Goal: Information Seeking & Learning: Find specific fact

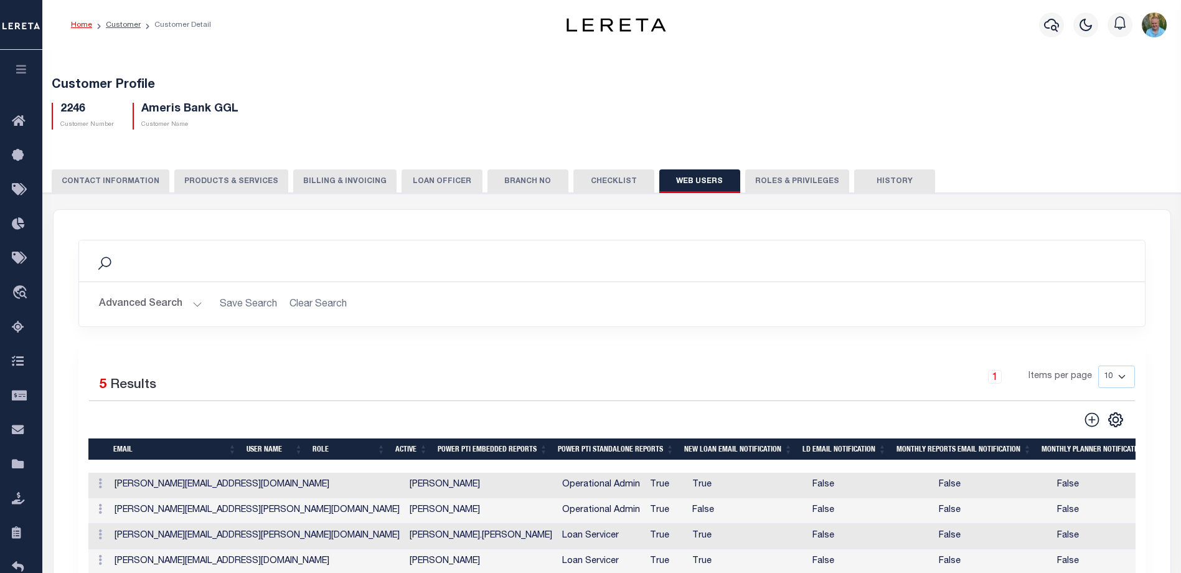
click at [20, 75] on icon "button" at bounding box center [21, 68] width 14 height 11
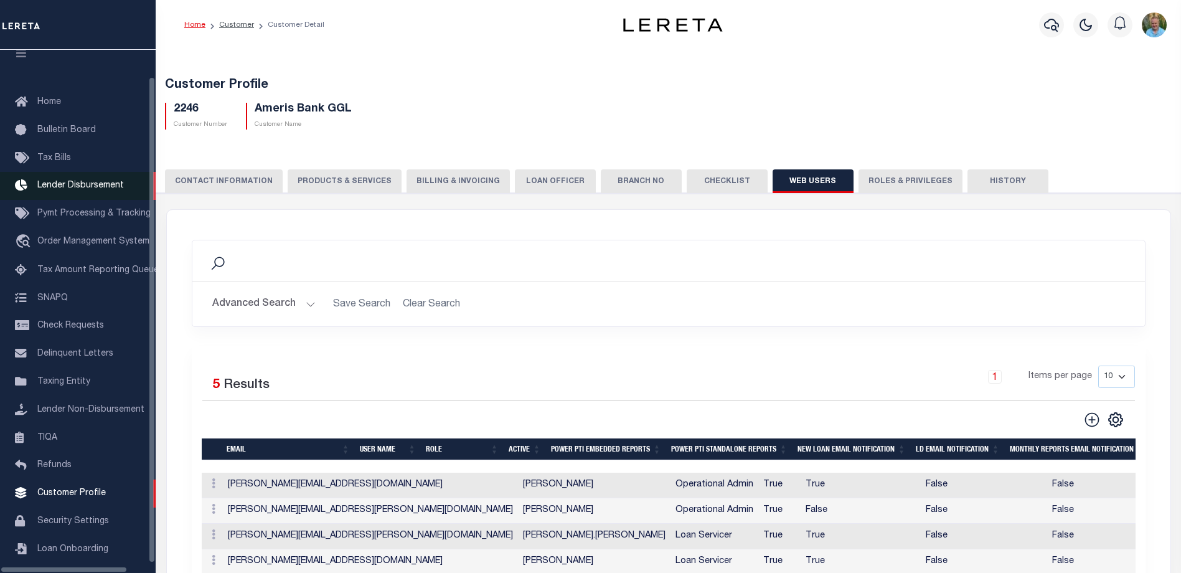
scroll to position [34, 0]
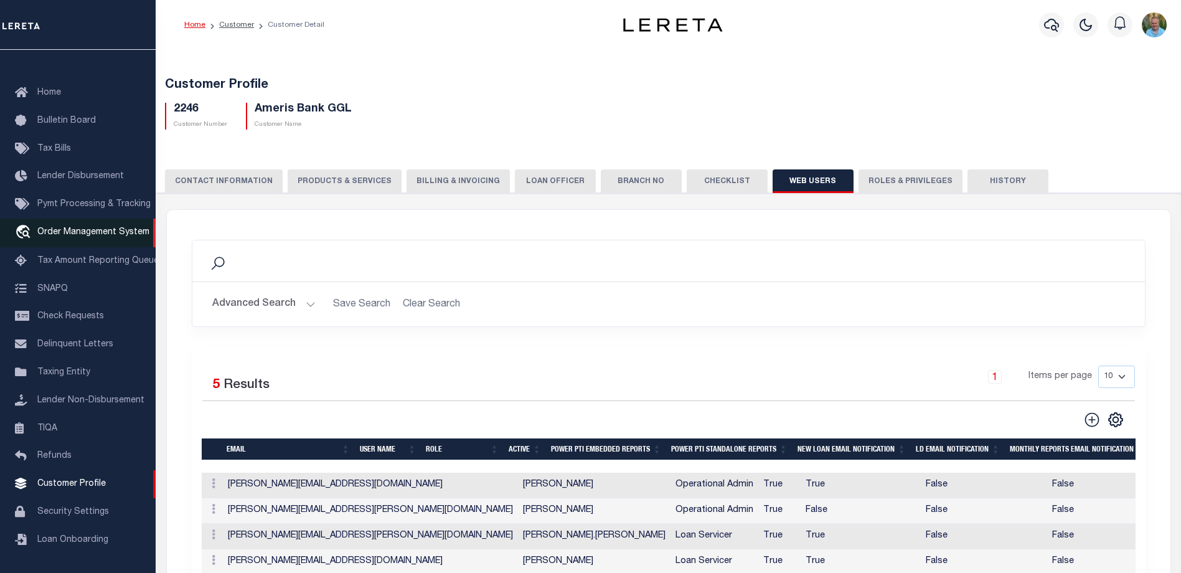
click at [66, 228] on span "Order Management System" at bounding box center [93, 232] width 112 height 9
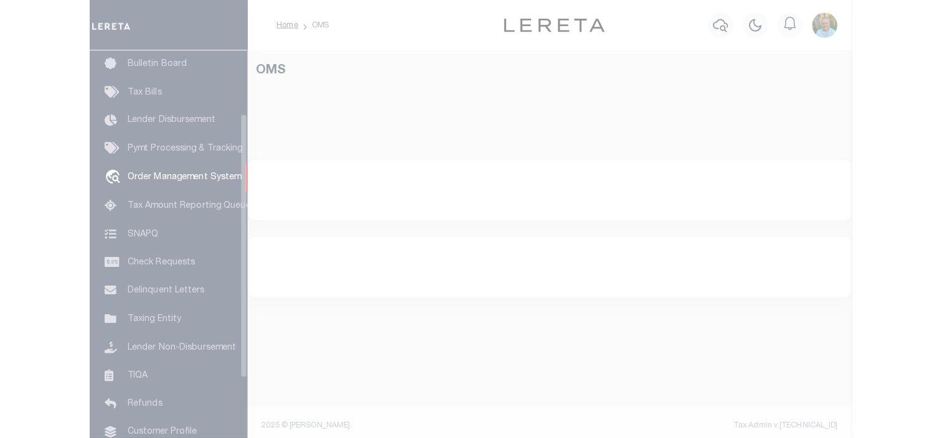
scroll to position [92, 0]
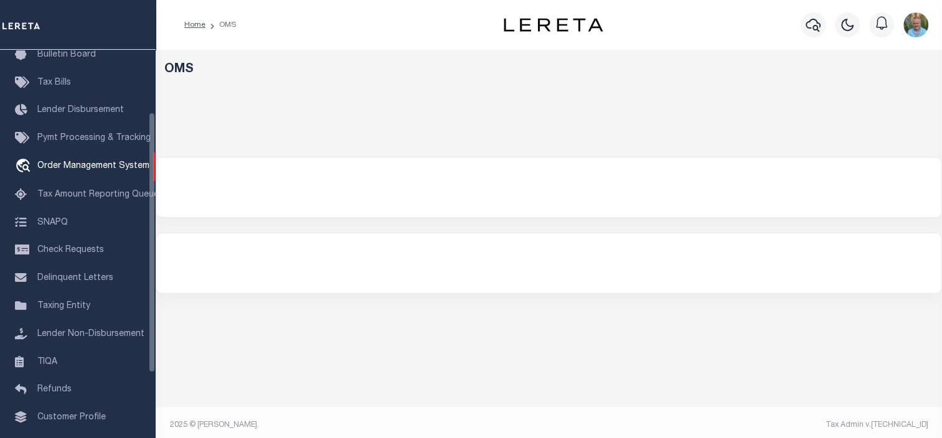
select select "200"
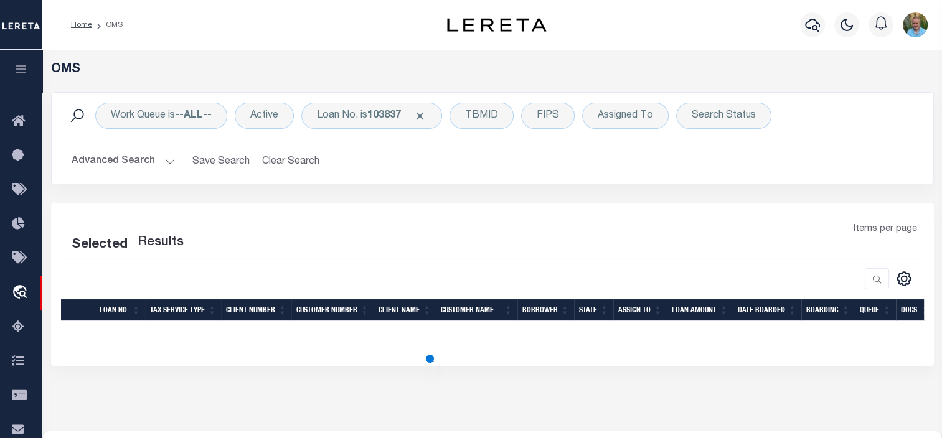
select select "200"
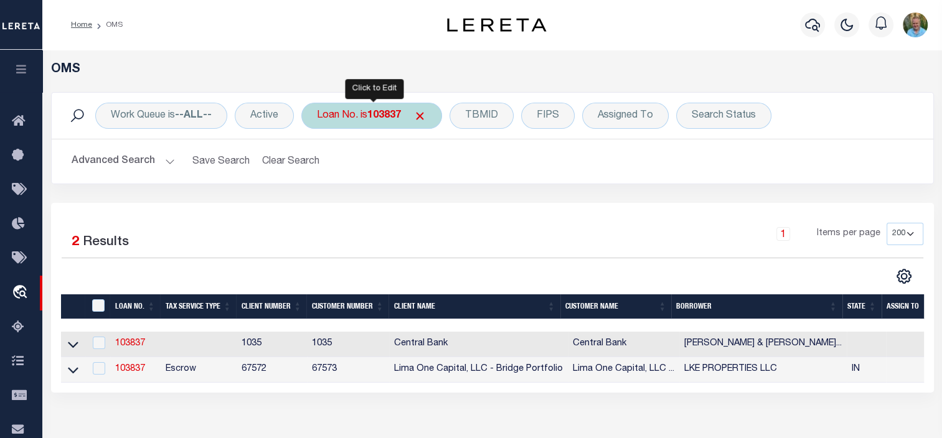
click at [379, 120] on b "103837" at bounding box center [384, 116] width 34 height 10
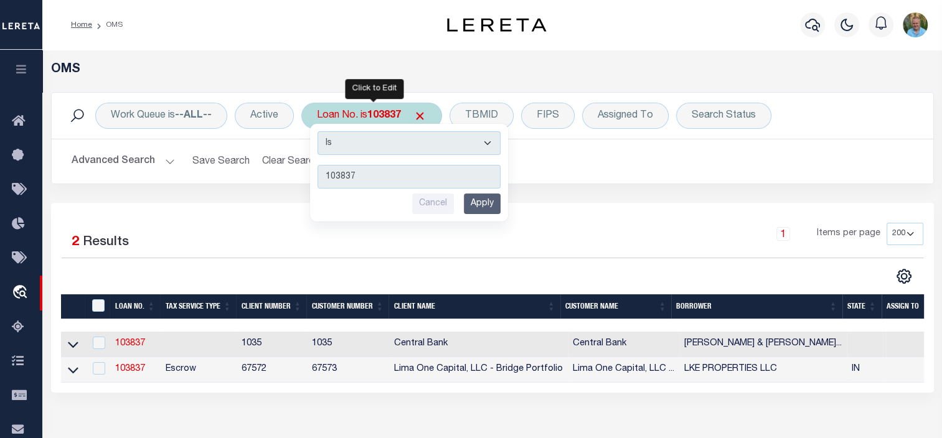
click at [386, 179] on input "103837" at bounding box center [408, 177] width 183 height 24
drag, startPoint x: 398, startPoint y: 174, endPoint x: 313, endPoint y: 186, distance: 86.0
click at [313, 186] on div "Is Contains 103837 Cancel Apply" at bounding box center [409, 173] width 198 height 98
type input "510031045"
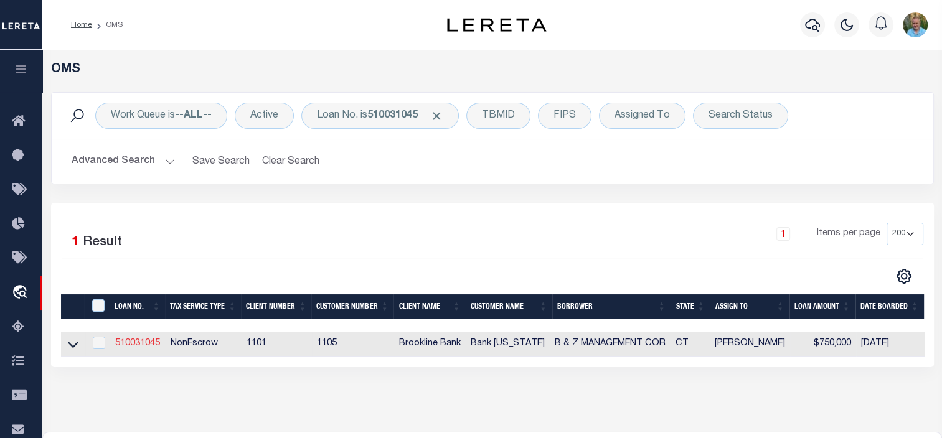
click at [134, 345] on link "510031045" at bounding box center [137, 343] width 45 height 9
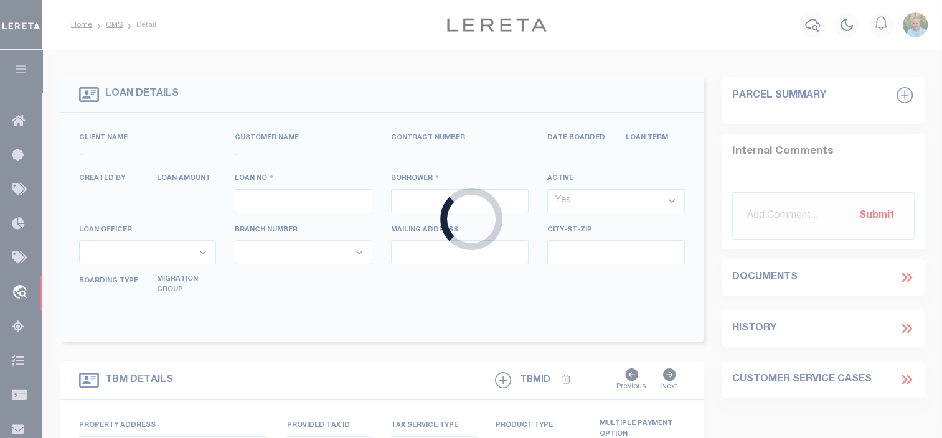
type input "510031045"
type input "B & Z MANAGEMENT COR"
select select
select select "NonEscrow"
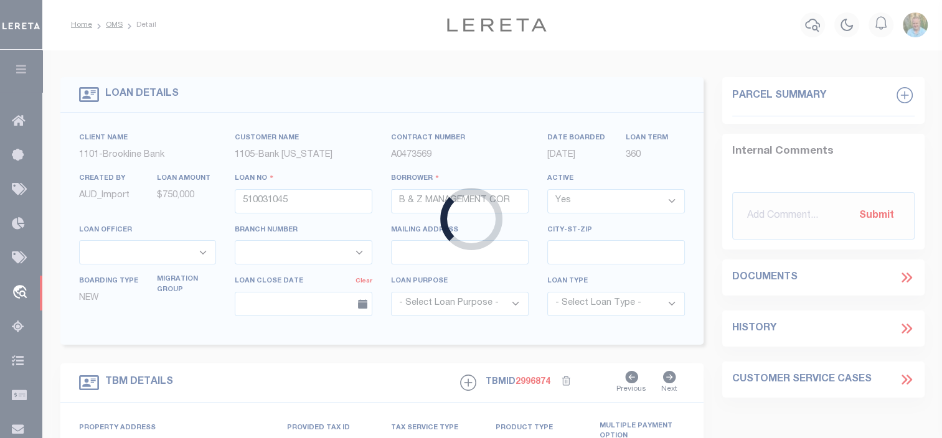
type input "1249 WEST MAIN ST"
type input "0315-0042-0019"
type input "WATERBURY CT 06708"
type input "21711"
type input "CT"
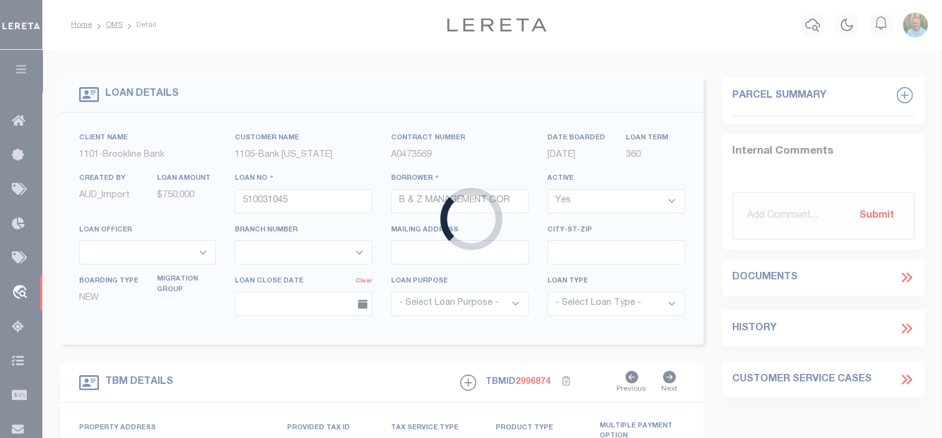
select select
select select "3691"
select select "1705"
select select
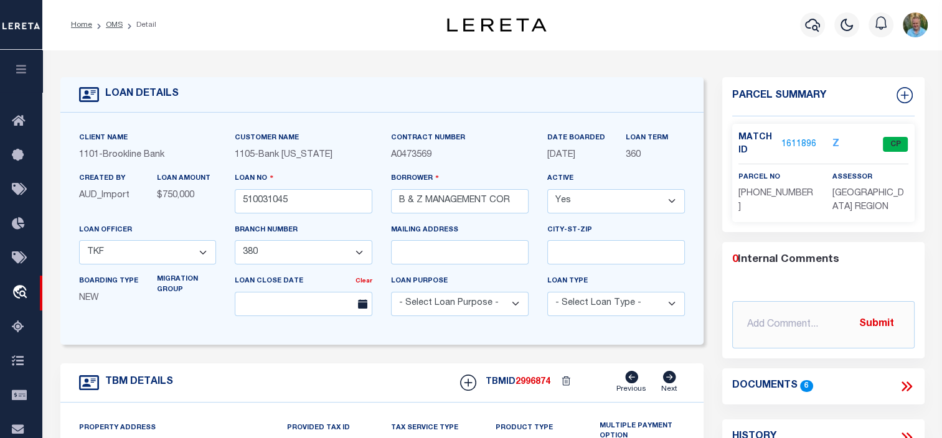
click at [805, 138] on p "1611896" at bounding box center [798, 145] width 35 height 14
click at [801, 141] on link "1611896" at bounding box center [798, 144] width 35 height 13
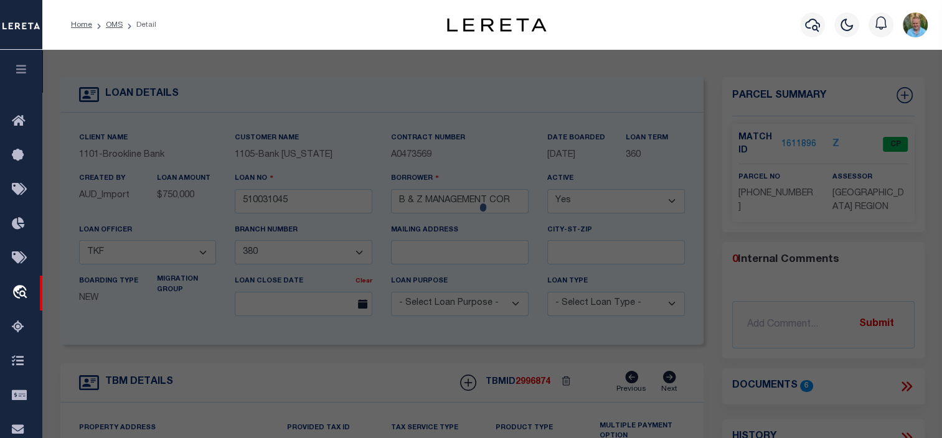
checkbox input "false"
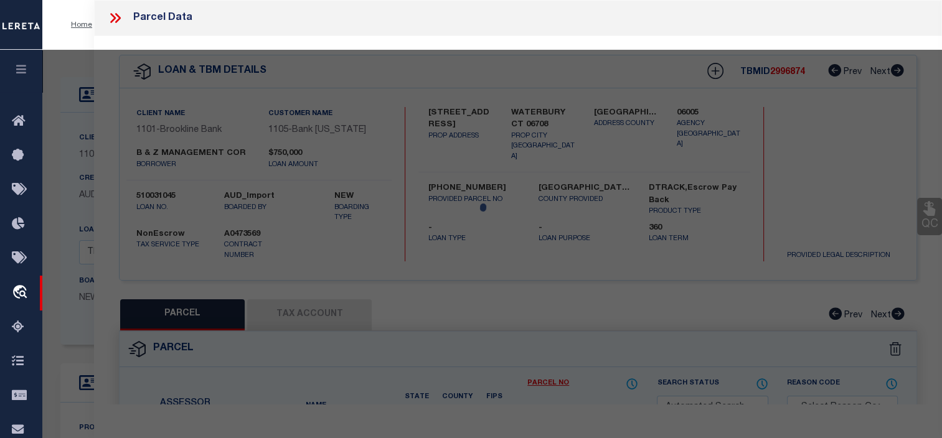
select select "CP"
type input "1249 WEST MAIN LLC"
select select
type input "1249 WEST MAIN ST"
checkbox input "false"
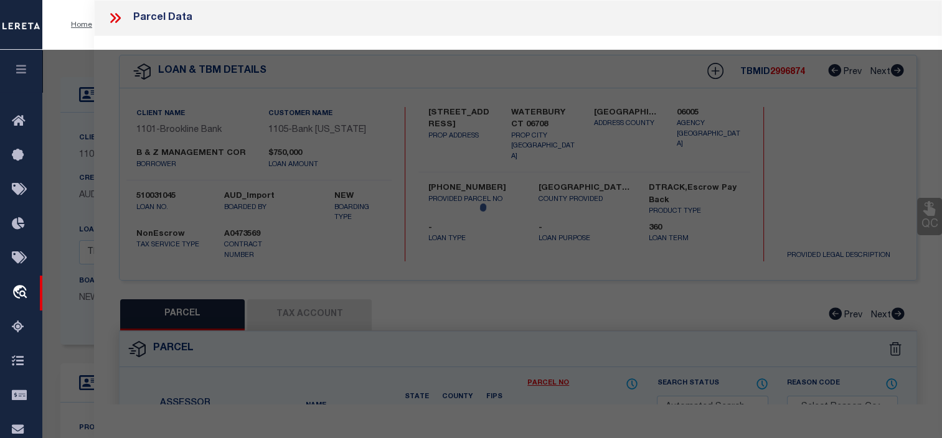
type input "WATERBURY CT 06708"
type textarea "ACRES: 4.97"
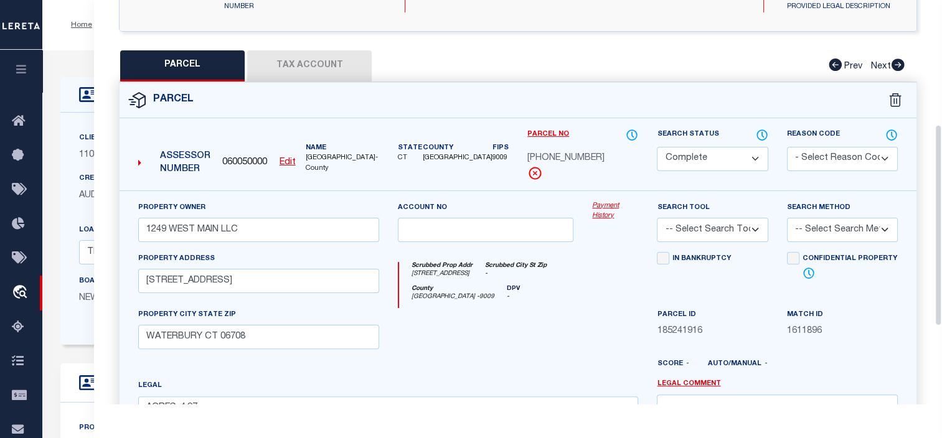
click at [319, 67] on button "Tax Account" at bounding box center [309, 65] width 125 height 31
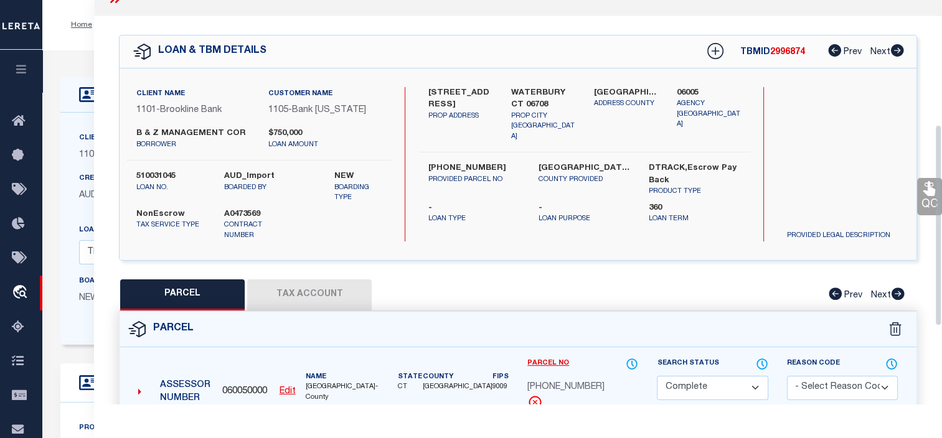
select select "100"
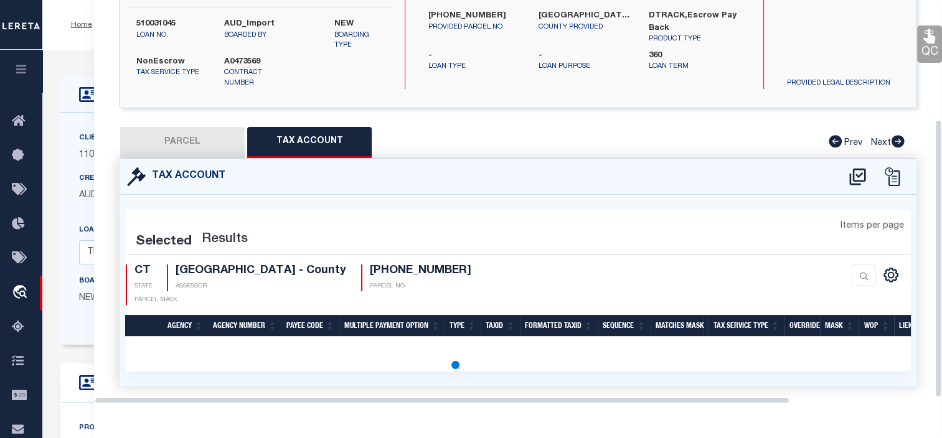
select select "100"
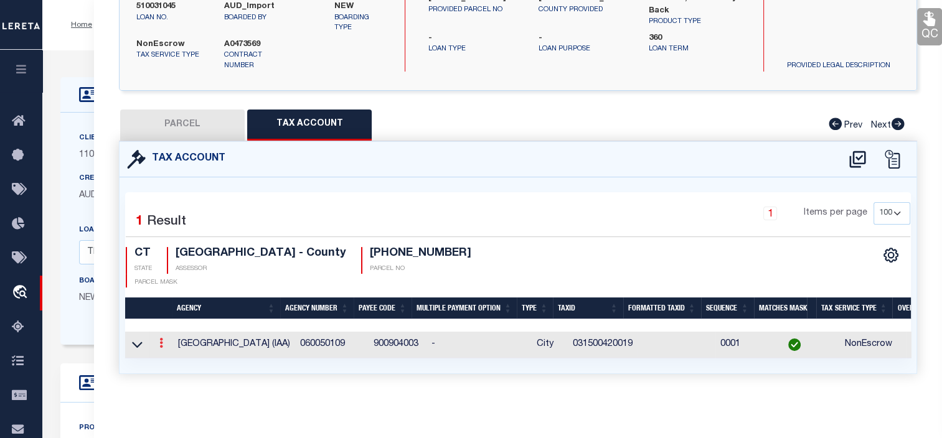
click at [161, 338] on icon at bounding box center [161, 343] width 4 height 10
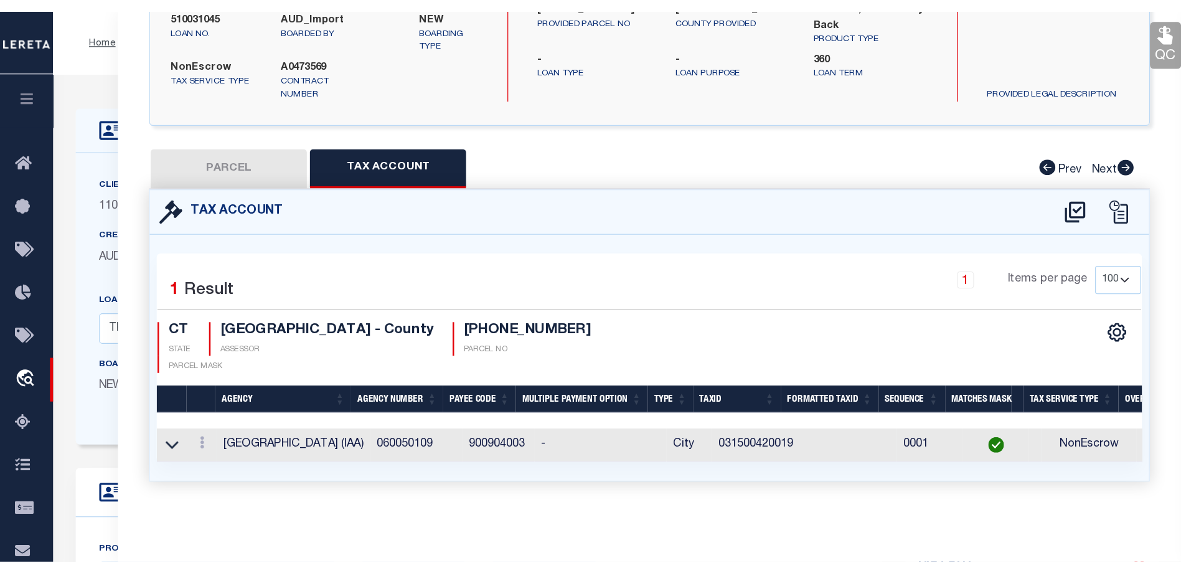
scroll to position [177, 0]
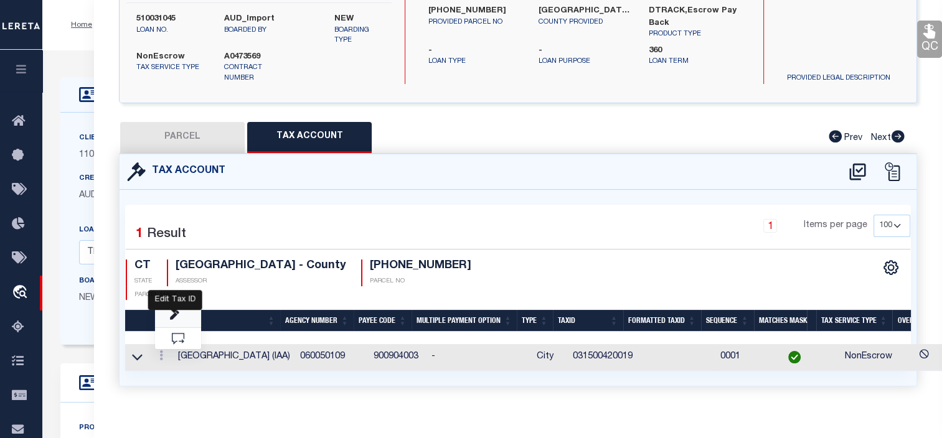
click at [172, 311] on icon "" at bounding box center [174, 315] width 9 height 9
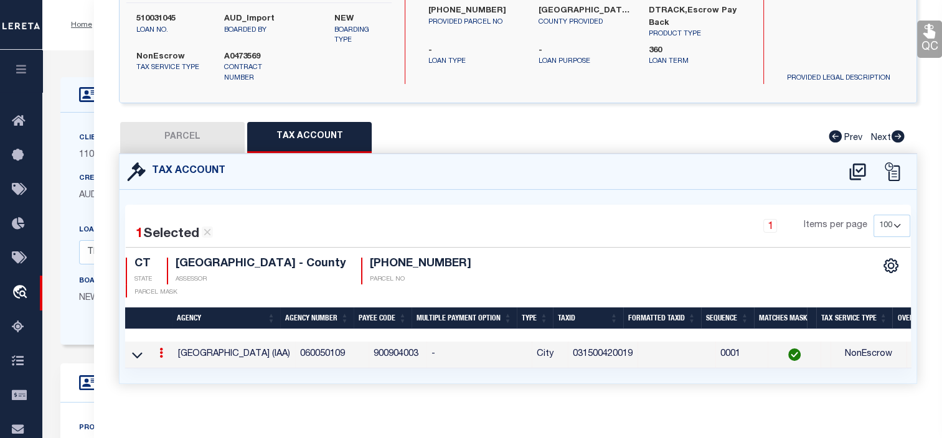
type input "031500420019"
type textarea "$$$$$$$$$$$$ XXXXXXXXXX $$$$$$$$$$$$"
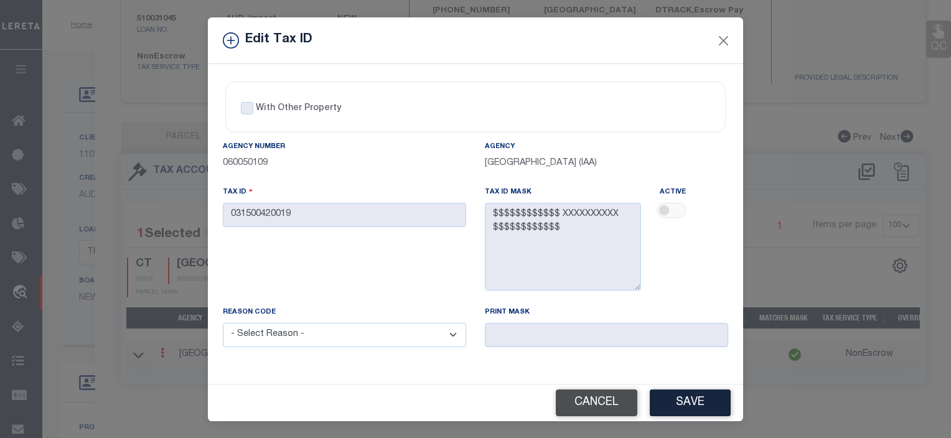
click at [604, 405] on button "Cancel" at bounding box center [597, 403] width 82 height 27
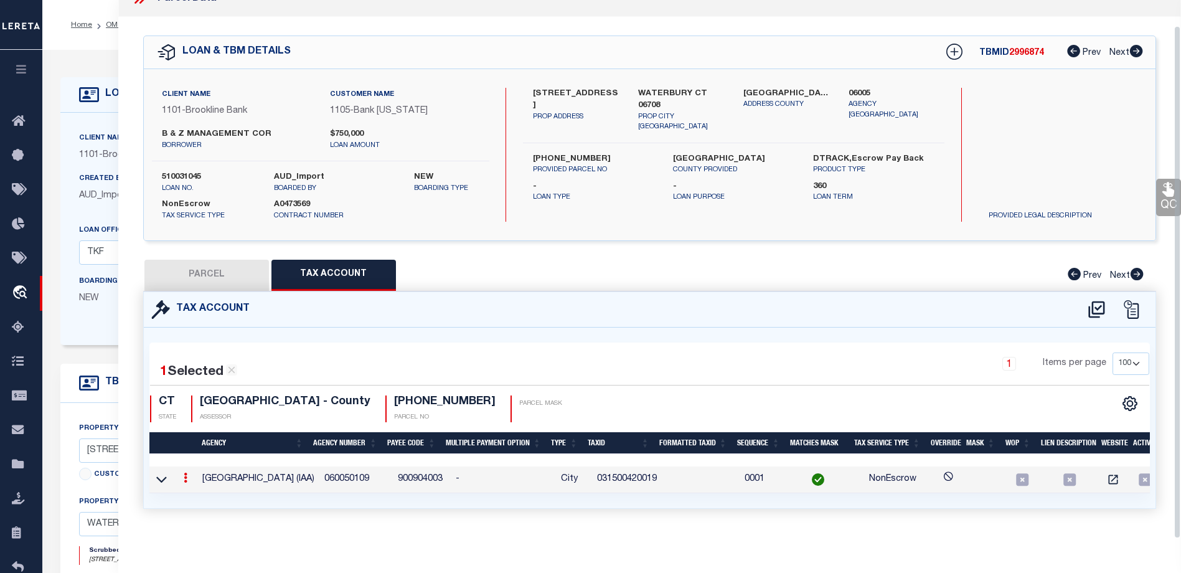
scroll to position [26, 0]
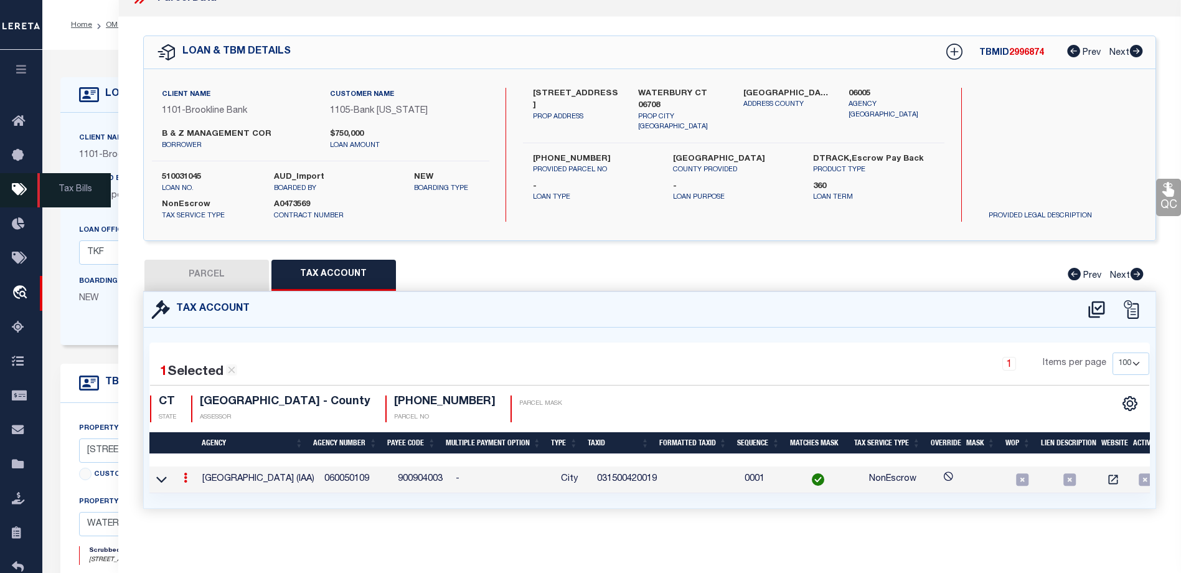
click at [23, 68] on icon "button" at bounding box center [21, 68] width 14 height 11
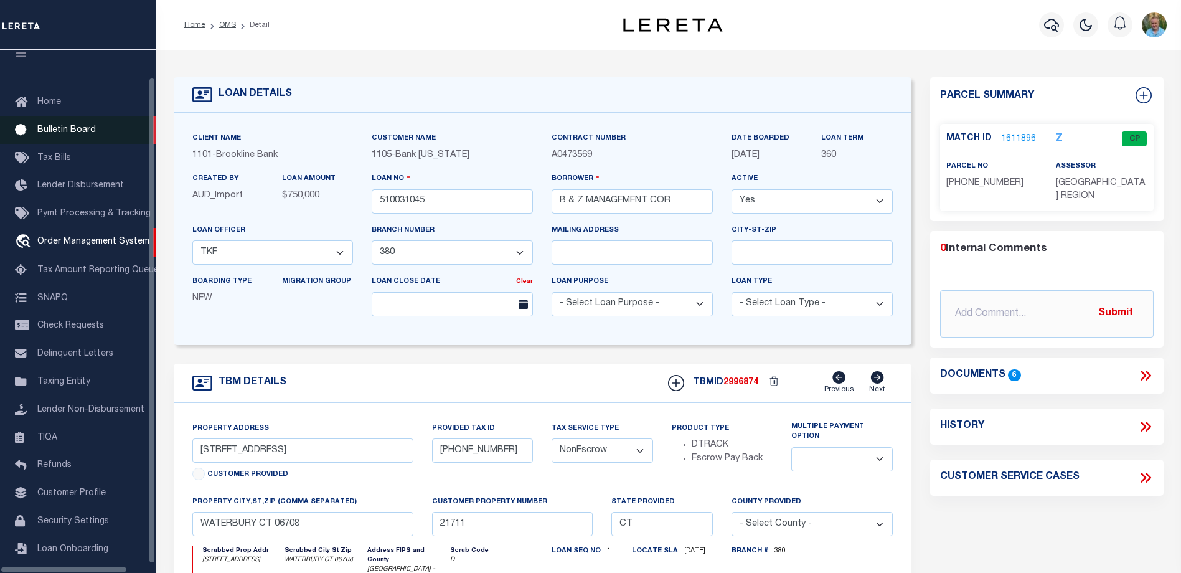
scroll to position [34, 0]
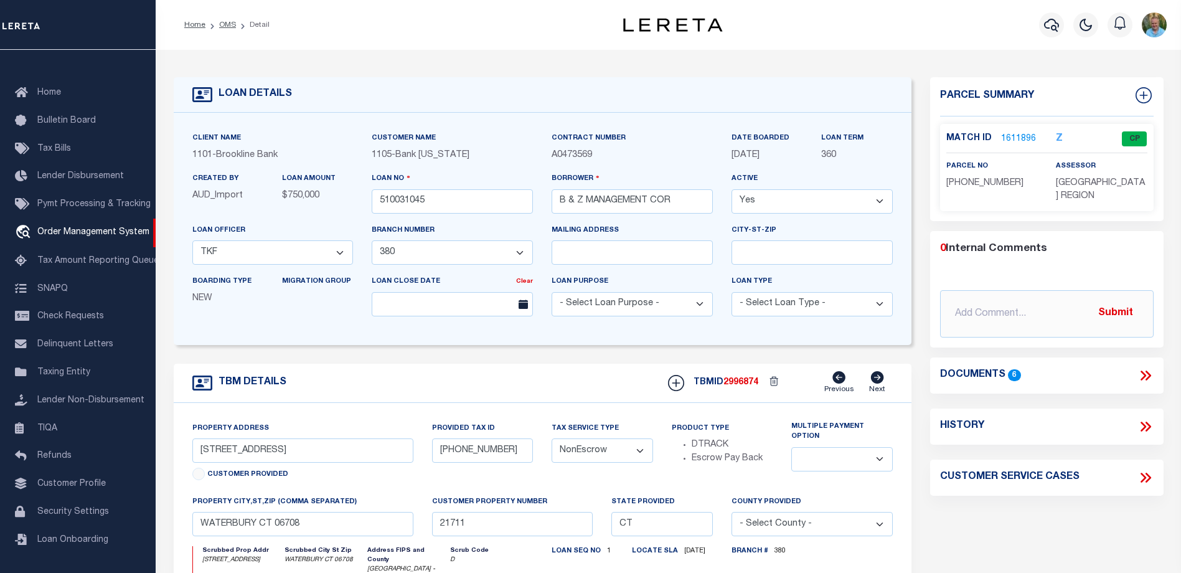
click at [1019, 136] on link "1611896" at bounding box center [1018, 139] width 35 height 13
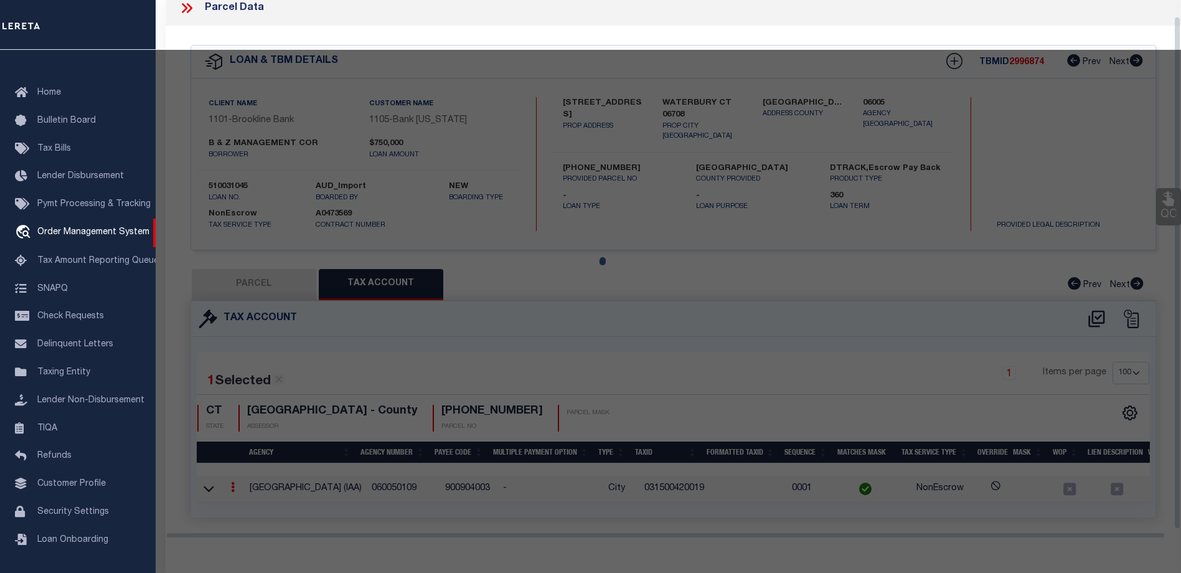
select select "AS"
checkbox input "false"
select select "CP"
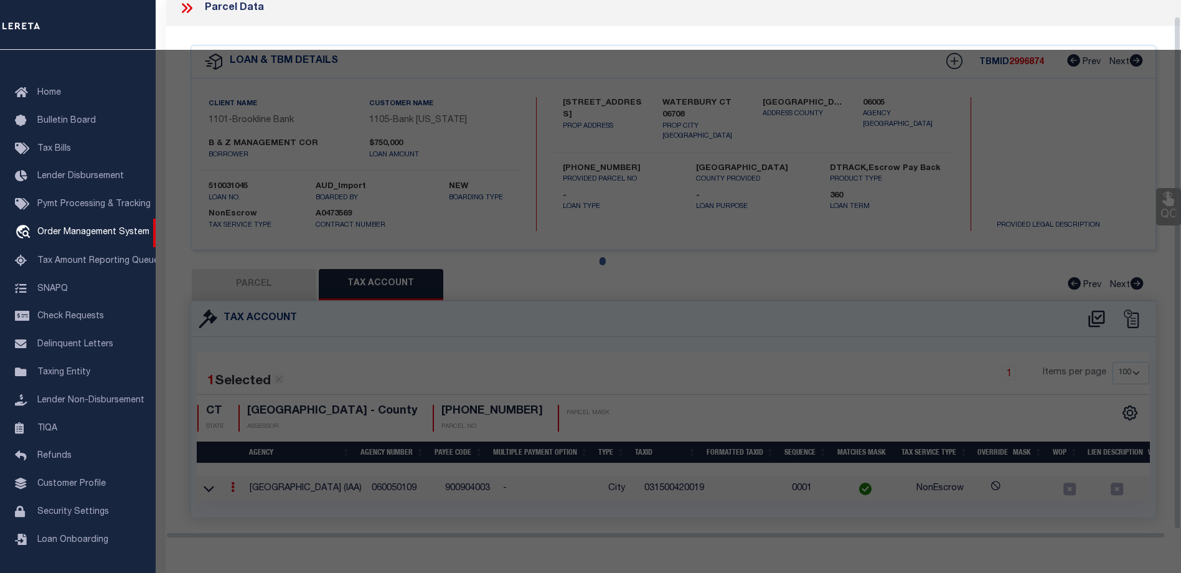
type input "1249 WEST MAIN LLC"
select select
type input "1249 WEST MAIN ST"
checkbox input "false"
type input "WATERBURY CT 06708"
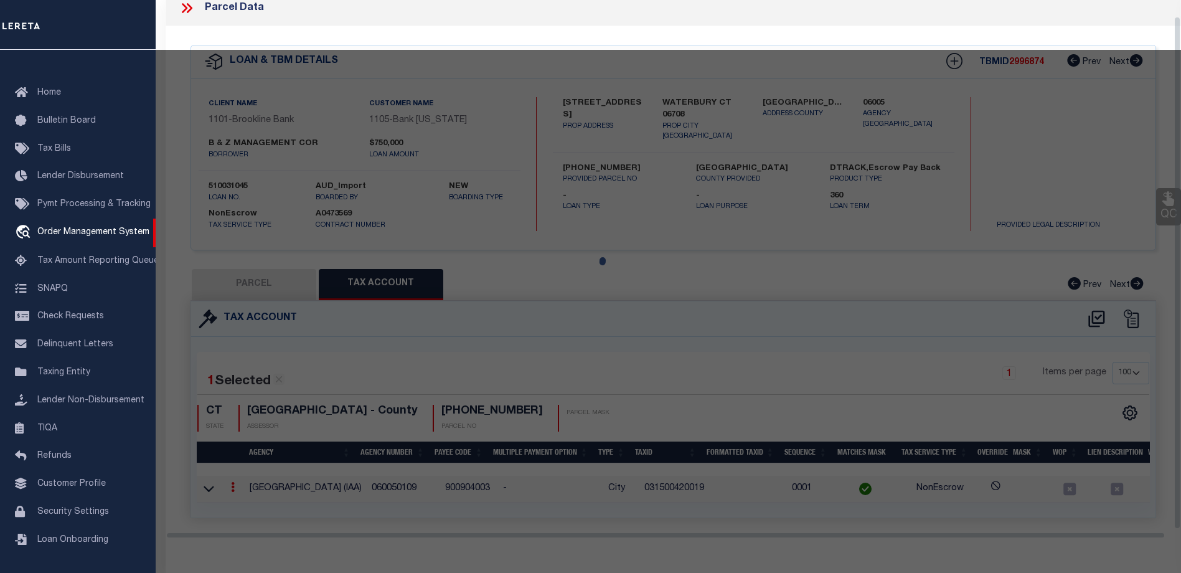
type textarea "ACRES: 4.97"
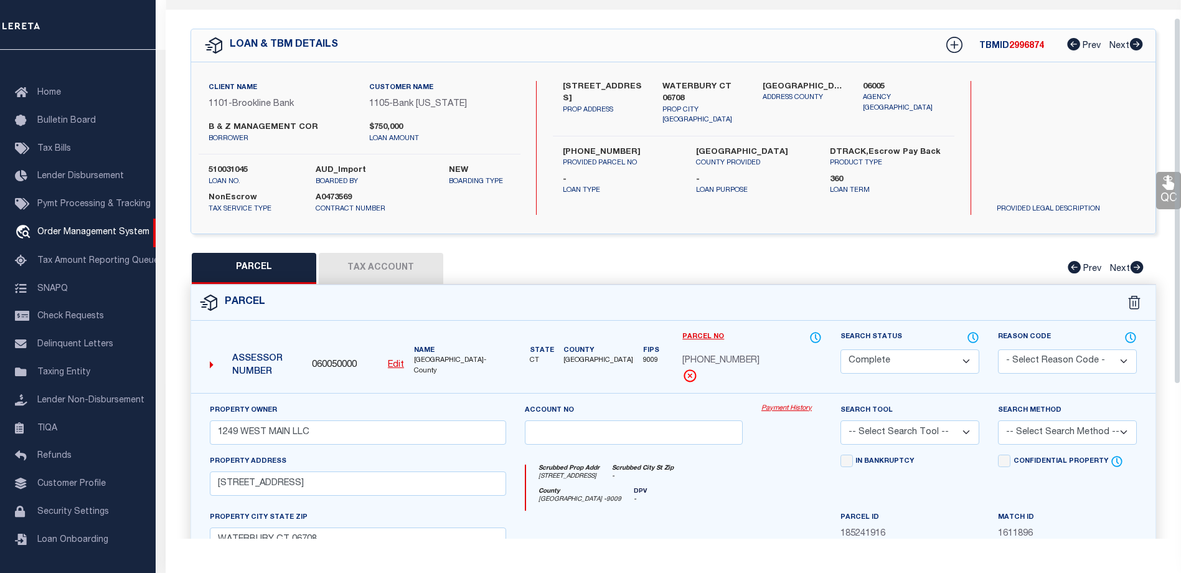
click at [392, 274] on button "Tax Account" at bounding box center [381, 268] width 125 height 31
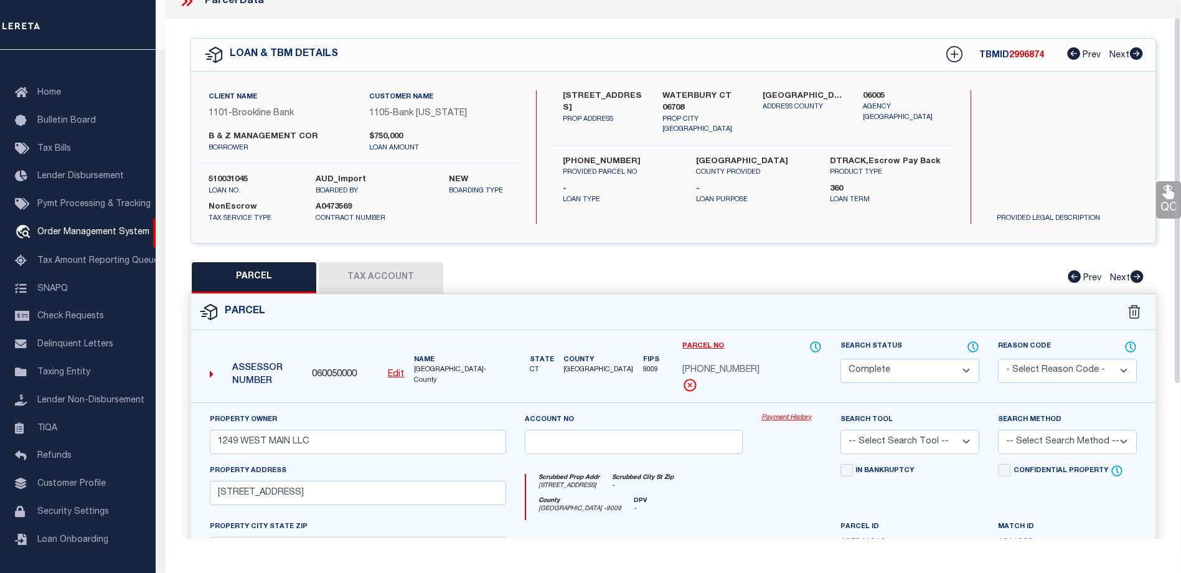
select select "100"
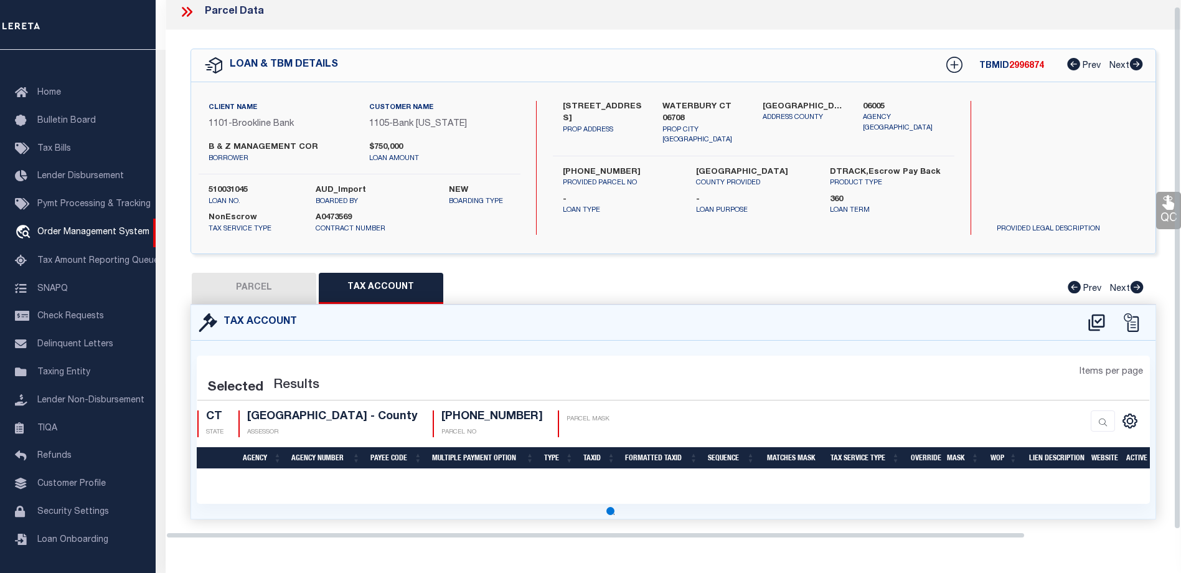
select select "100"
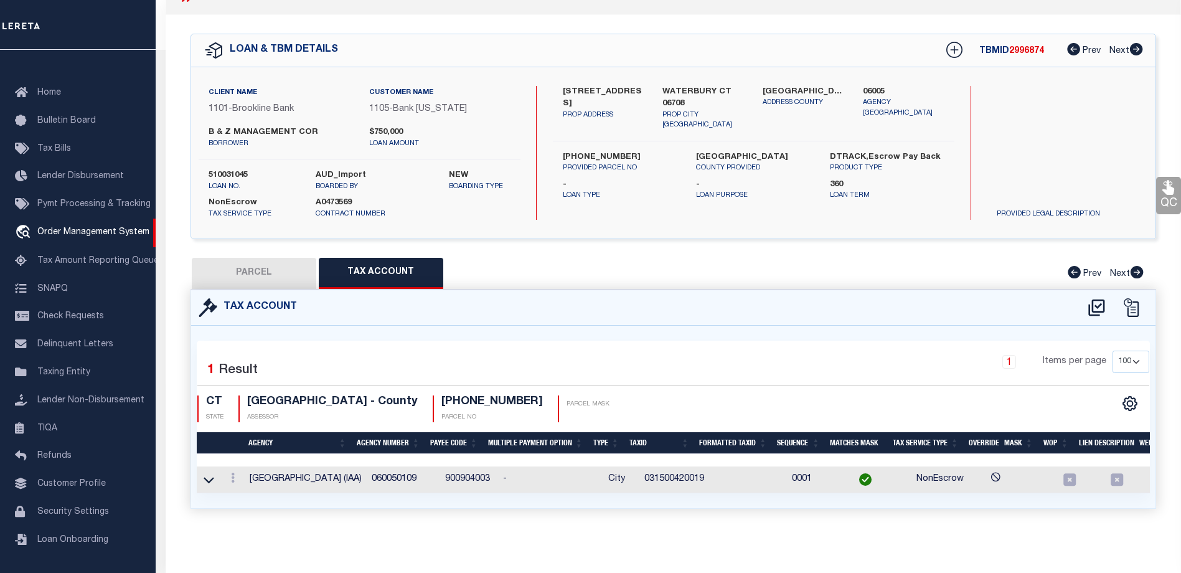
click at [376, 473] on td "060050109" at bounding box center [403, 479] width 73 height 27
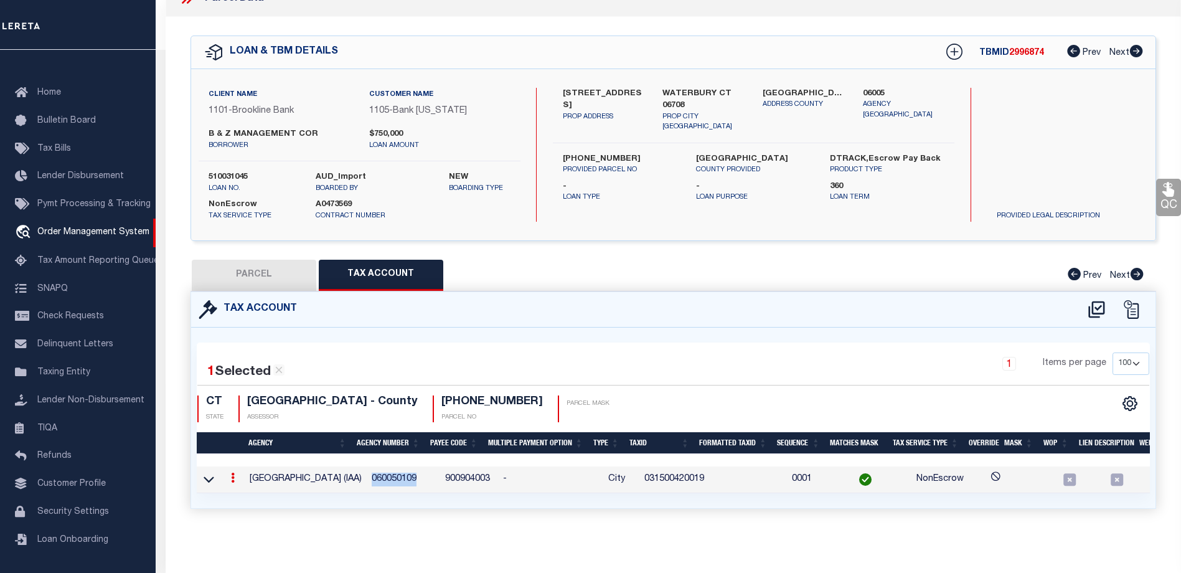
click at [376, 473] on td "060050109" at bounding box center [403, 479] width 73 height 27
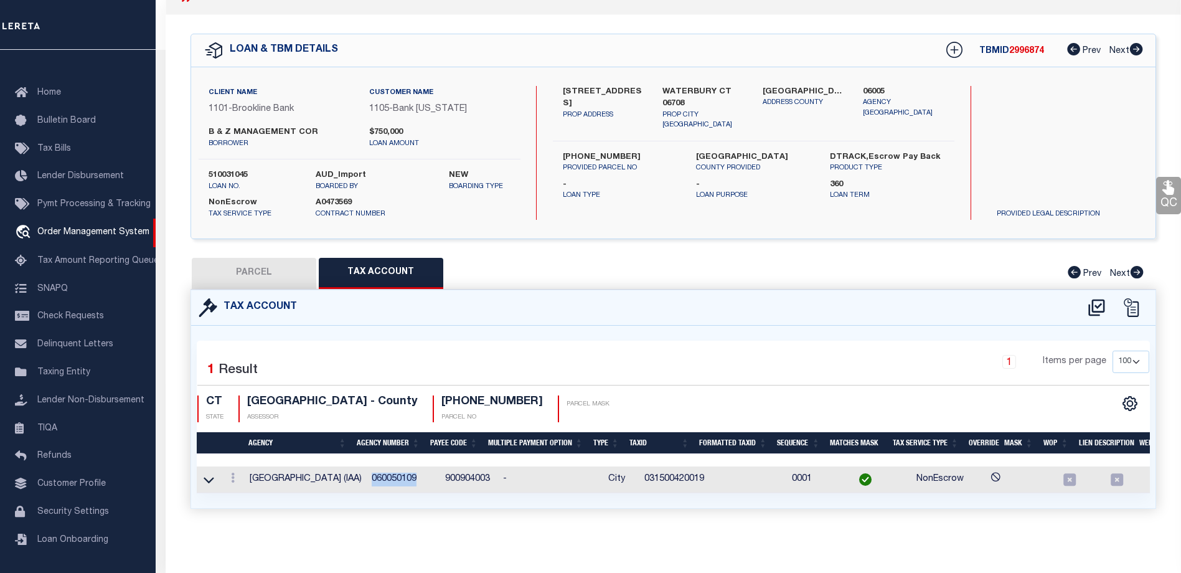
copy td "060050109"
click at [382, 474] on td "060050109" at bounding box center [403, 479] width 73 height 27
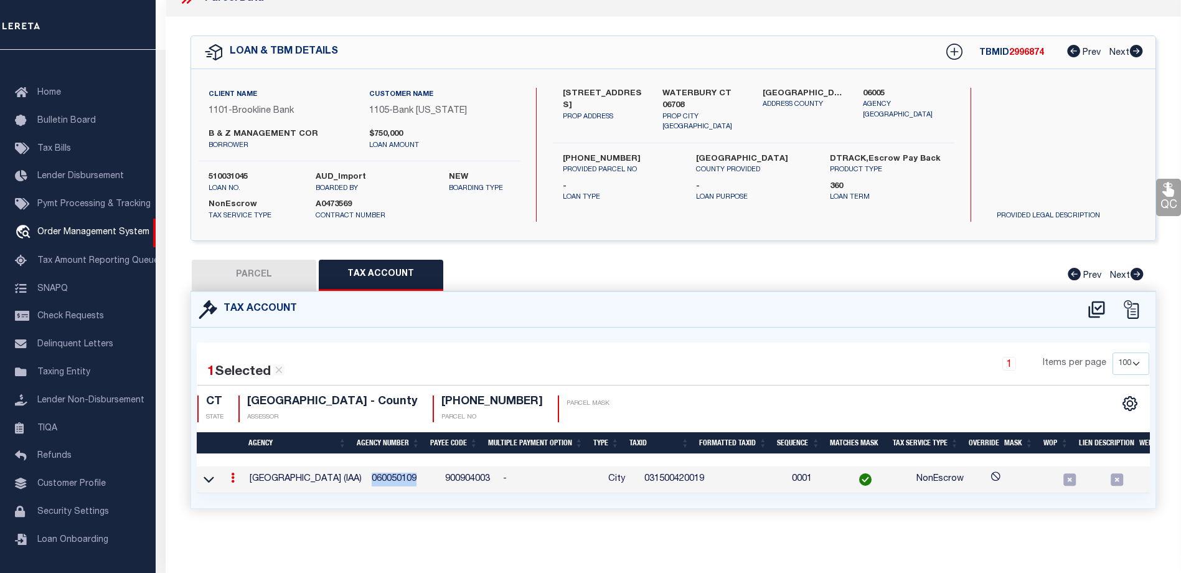
click at [382, 474] on td "060050109" at bounding box center [403, 479] width 73 height 27
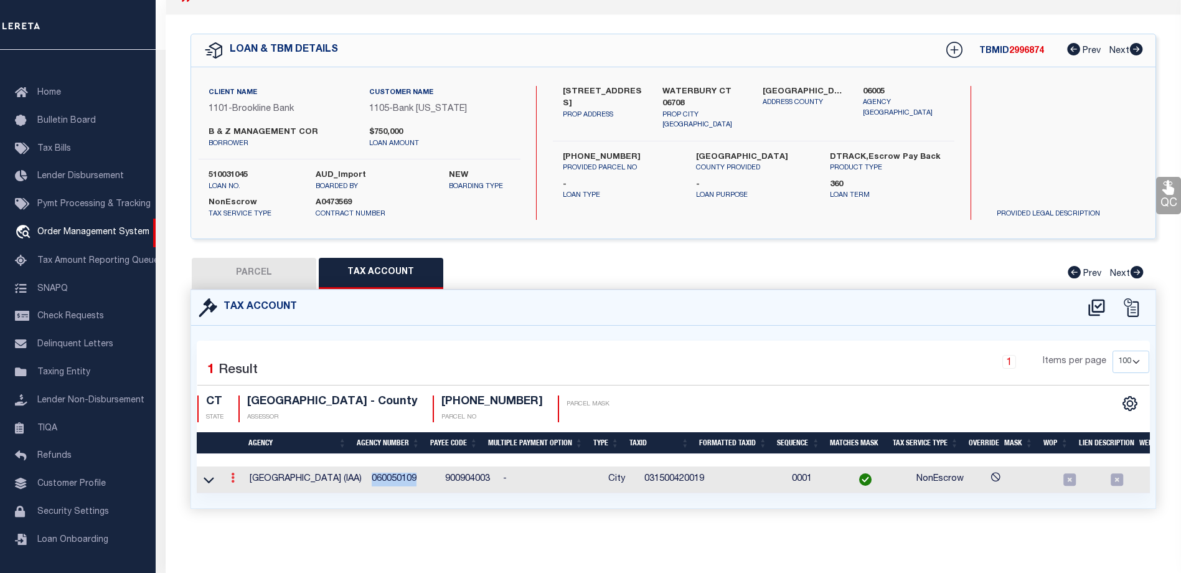
click at [236, 474] on link at bounding box center [233, 479] width 14 height 10
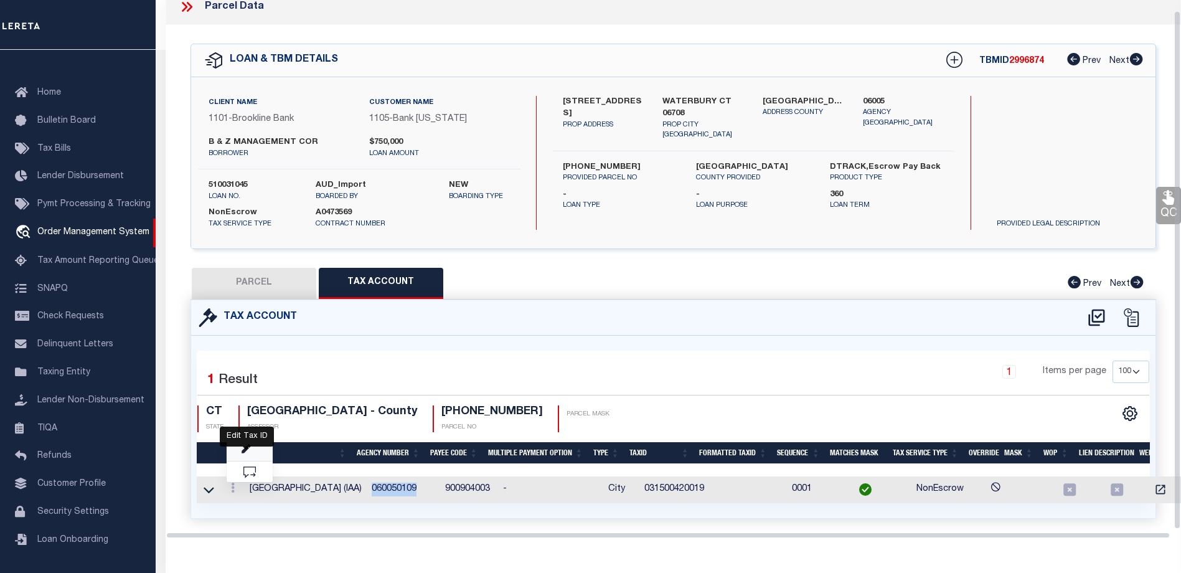
click at [250, 446] on icon "" at bounding box center [246, 448] width 9 height 9
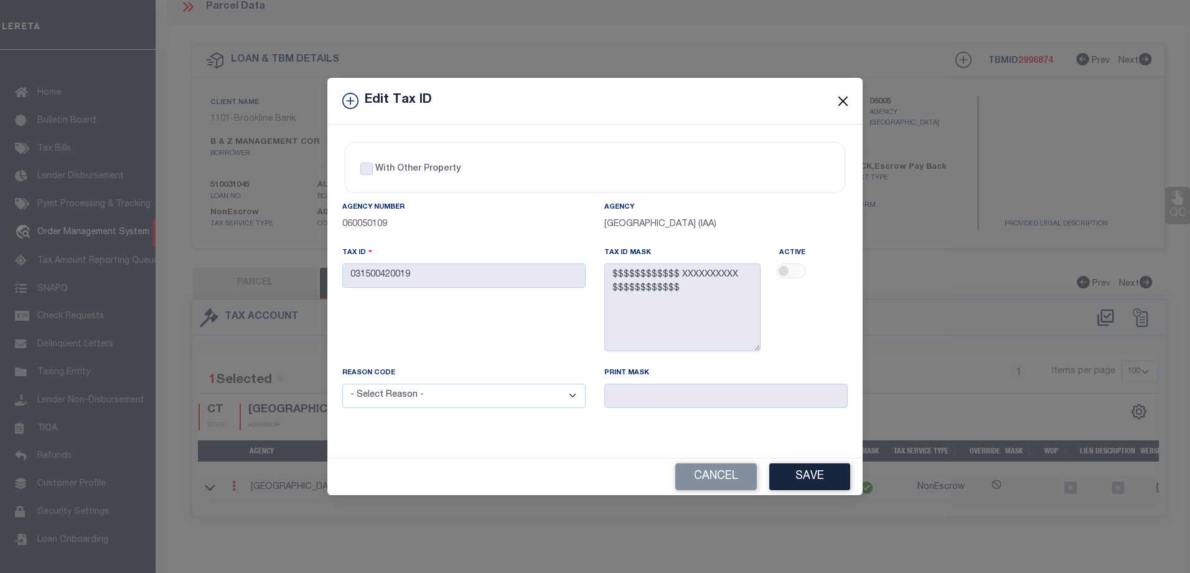
click at [843, 96] on button "Close" at bounding box center [843, 101] width 16 height 16
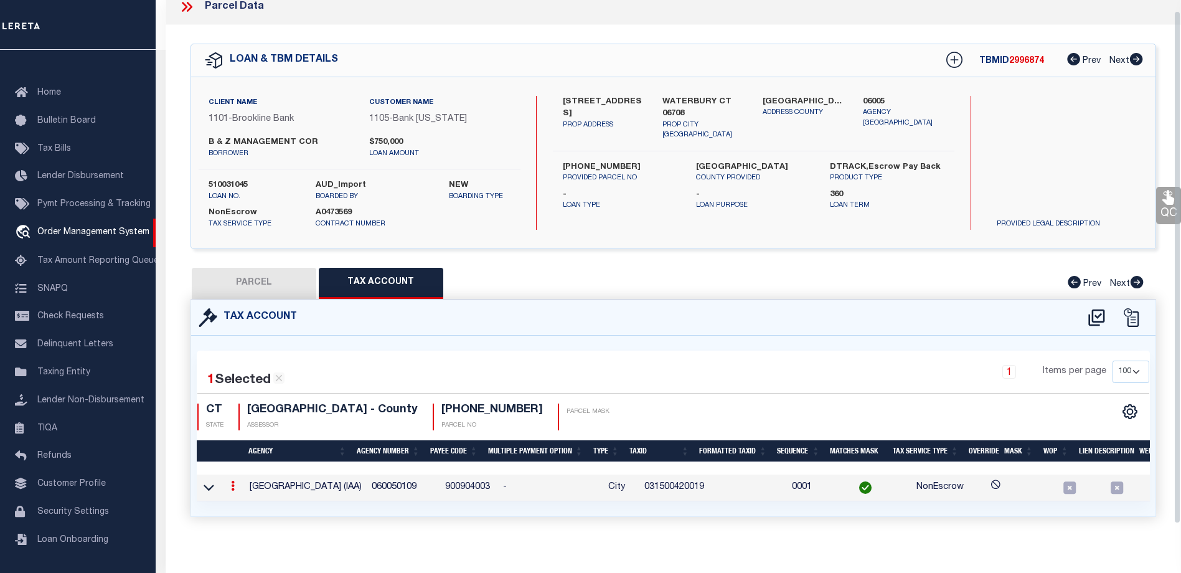
click at [740, 18] on div "Parcel Data" at bounding box center [673, 7] width 1015 height 36
click at [694, 17] on div "Parcel Data" at bounding box center [673, 7] width 1015 height 36
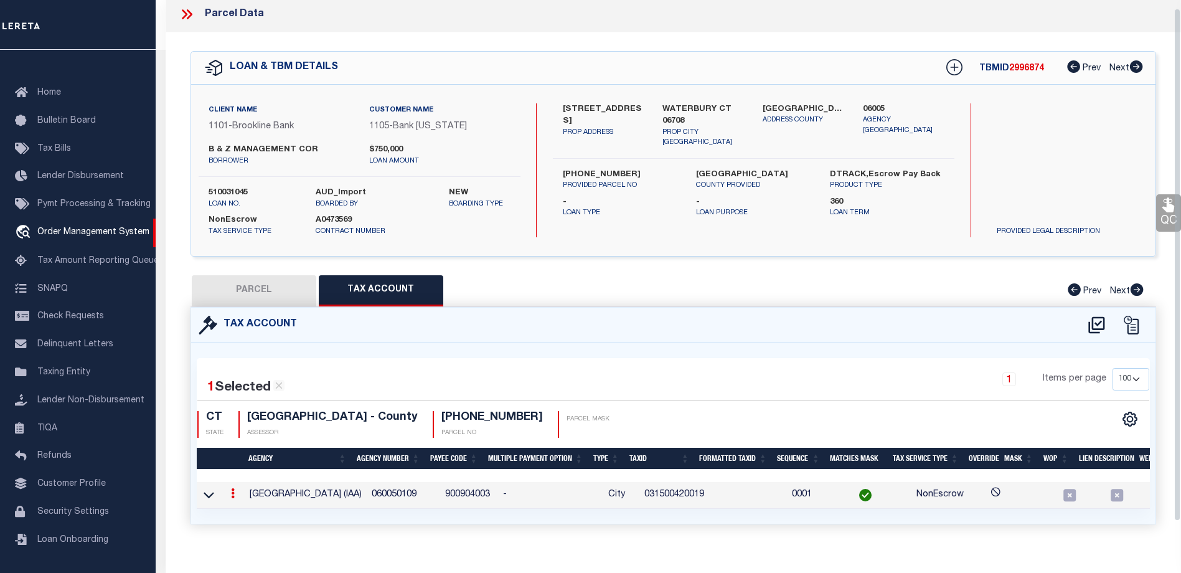
scroll to position [0, 0]
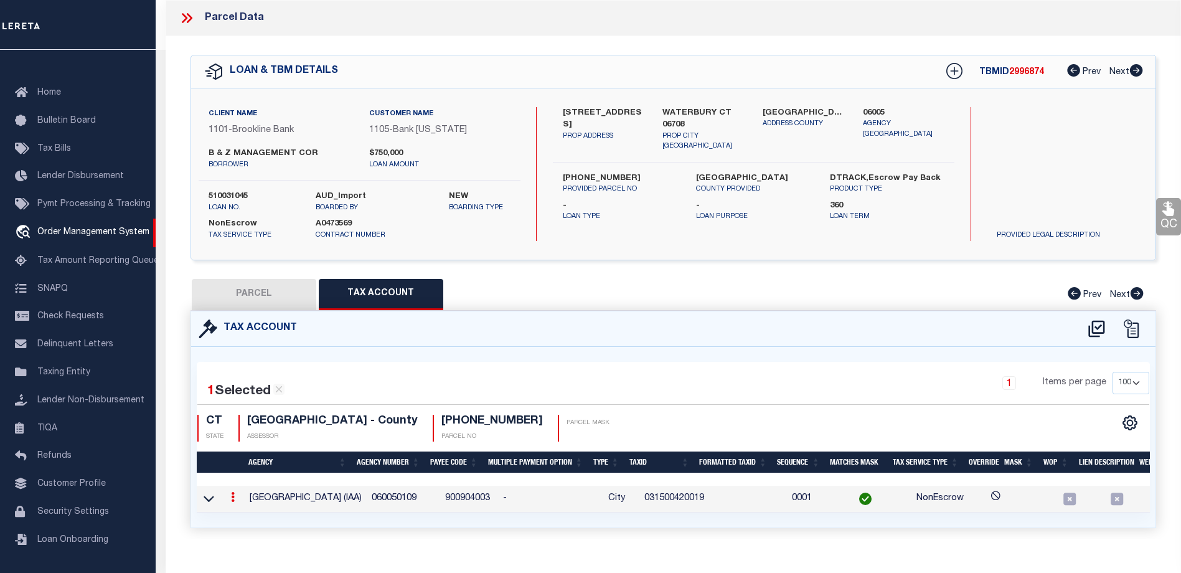
click at [693, 34] on div "Parcel Data" at bounding box center [673, 18] width 1015 height 36
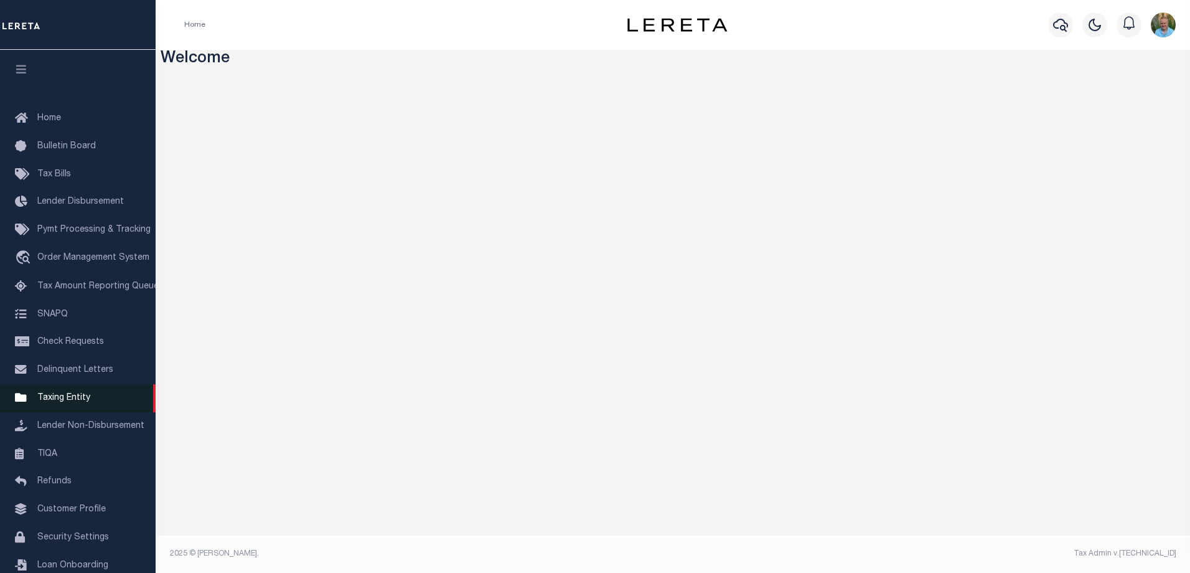
click at [55, 402] on span "Taxing Entity" at bounding box center [63, 397] width 53 height 9
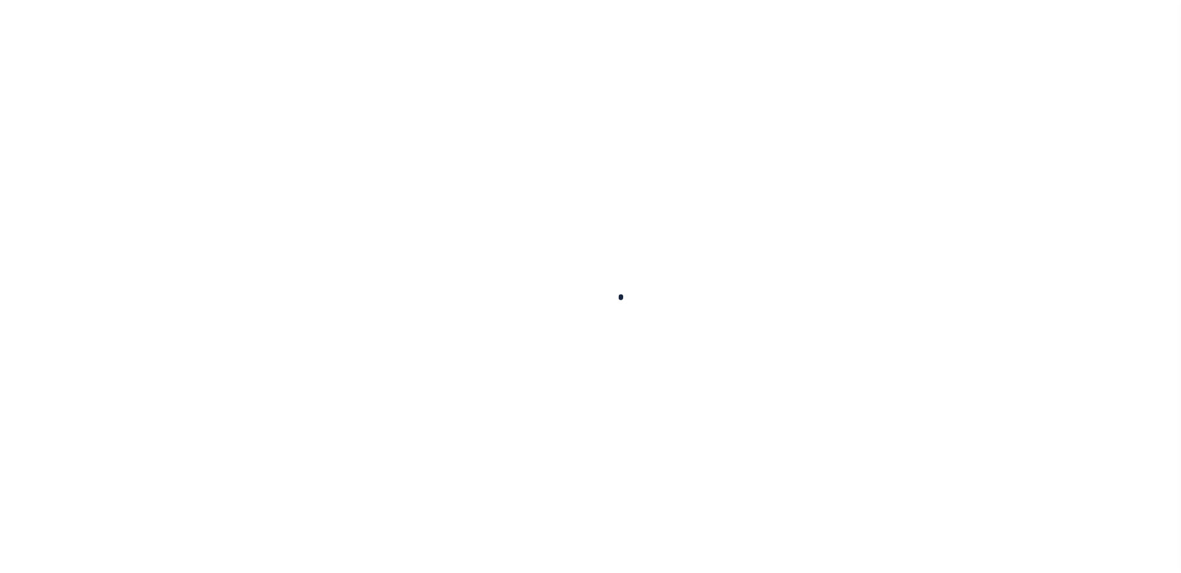
select select
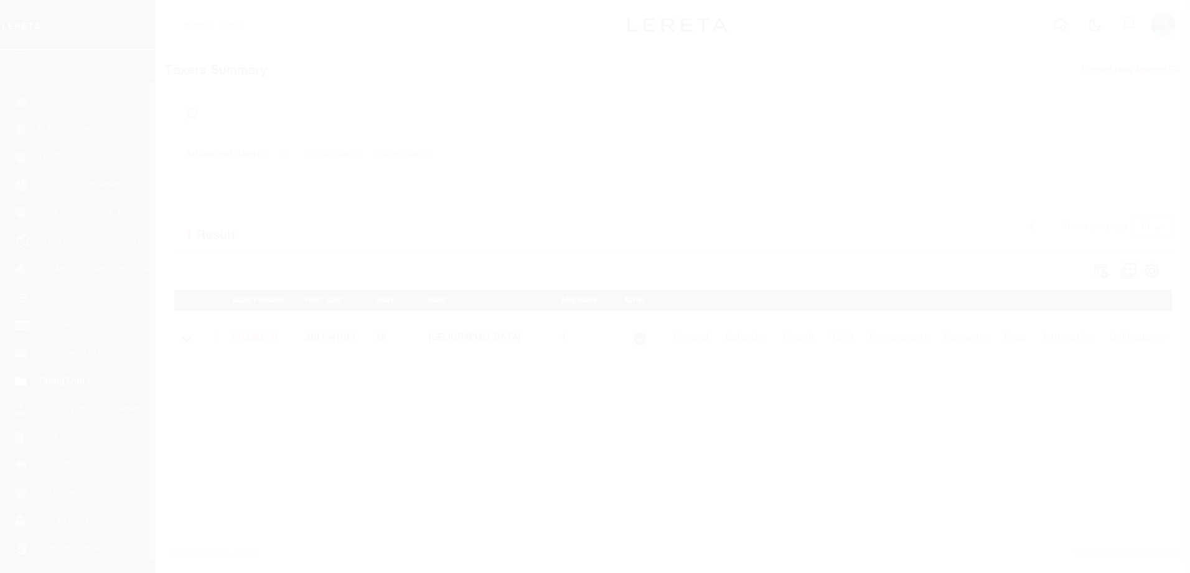
scroll to position [34, 0]
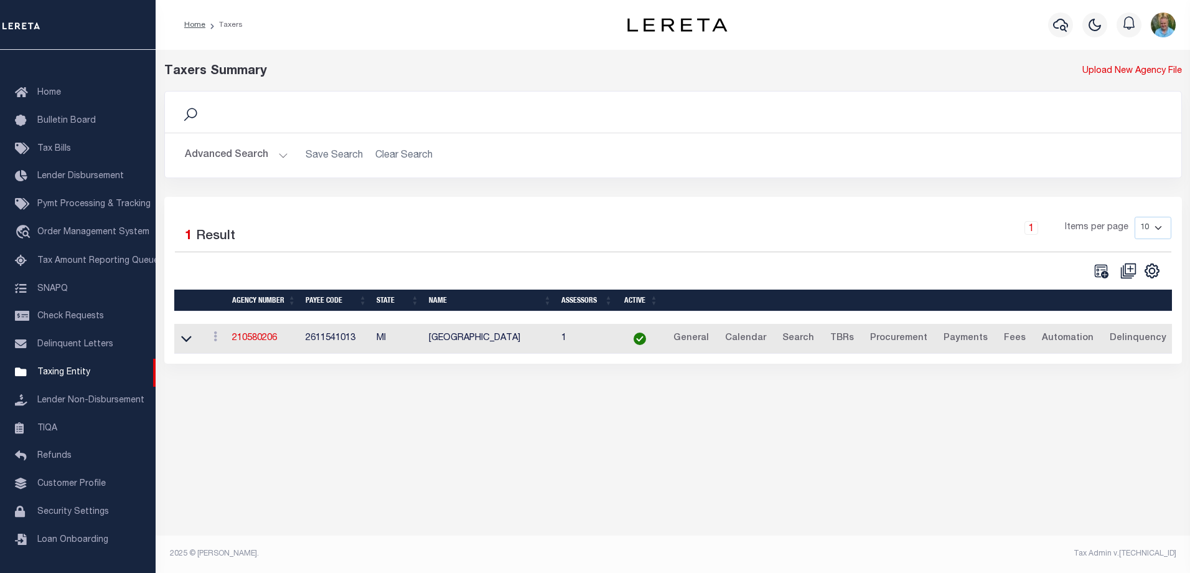
click at [234, 159] on button "Advanced Search" at bounding box center [236, 155] width 103 height 24
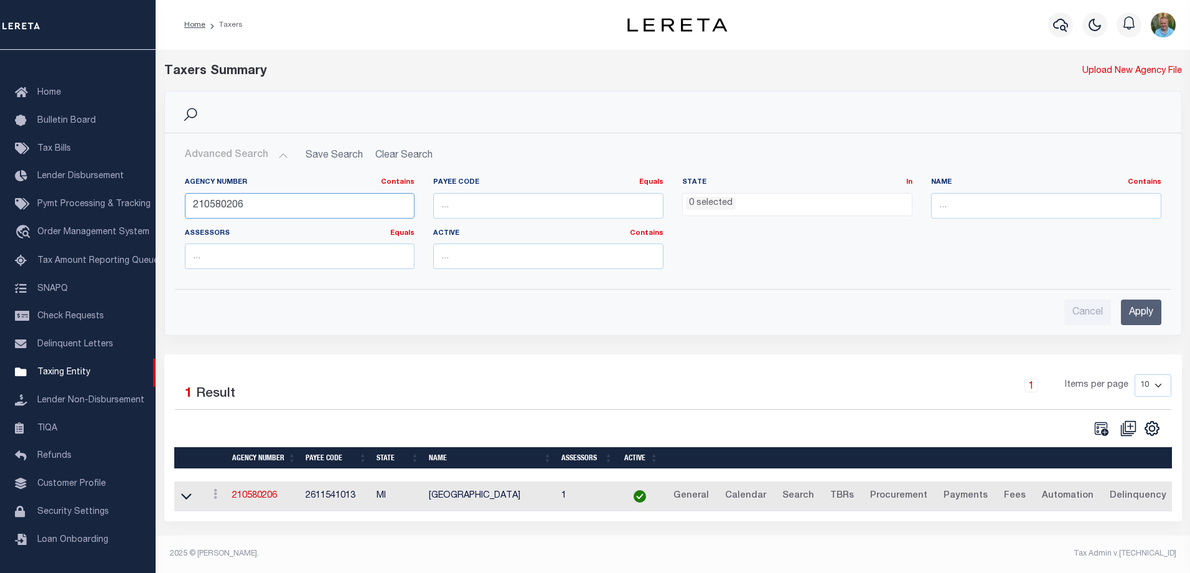
drag, startPoint x: 357, startPoint y: 206, endPoint x: 171, endPoint y: 204, distance: 186.1
click at [171, 204] on div "Agency Number Contains Contains Is 210580206 Payee Code Equals Equals Is Not Eq…" at bounding box center [673, 222] width 1015 height 111
click at [963, 198] on input "text" at bounding box center [1046, 206] width 230 height 26
type input "[GEOGRAPHIC_DATA]"
click at [1137, 314] on input "Apply" at bounding box center [1141, 312] width 40 height 26
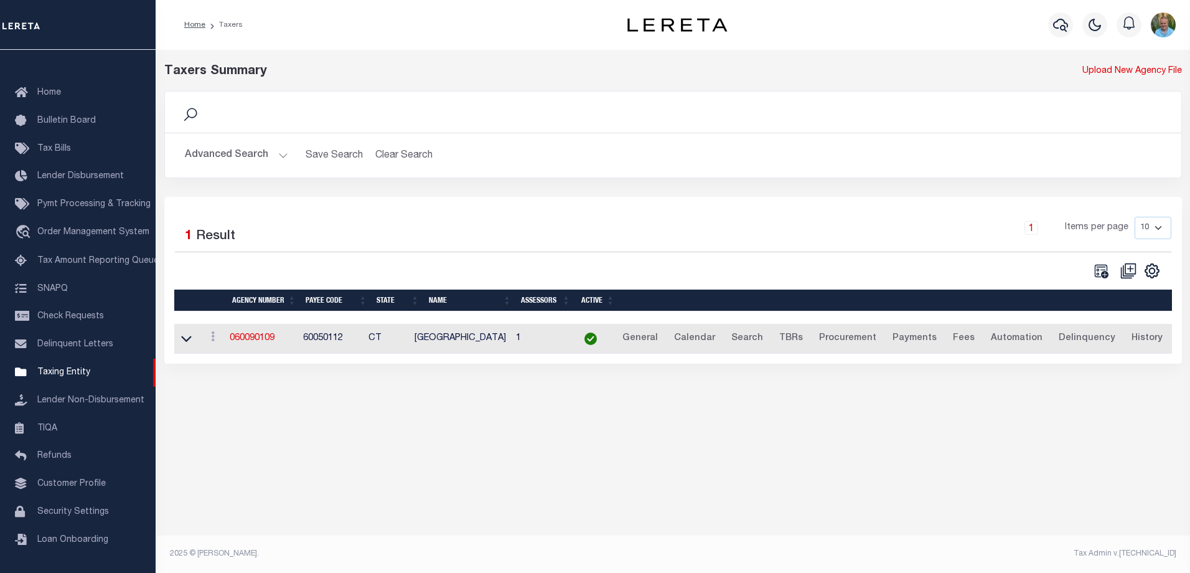
click at [233, 149] on button "Advanced Search" at bounding box center [236, 155] width 103 height 24
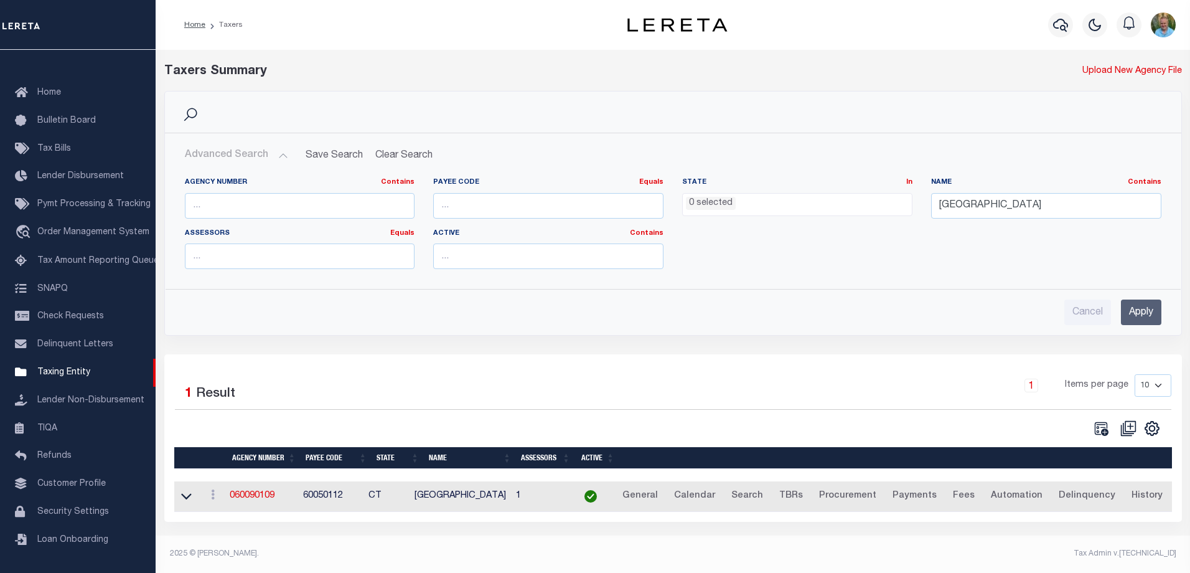
click at [233, 149] on button "Advanced Search" at bounding box center [236, 155] width 103 height 24
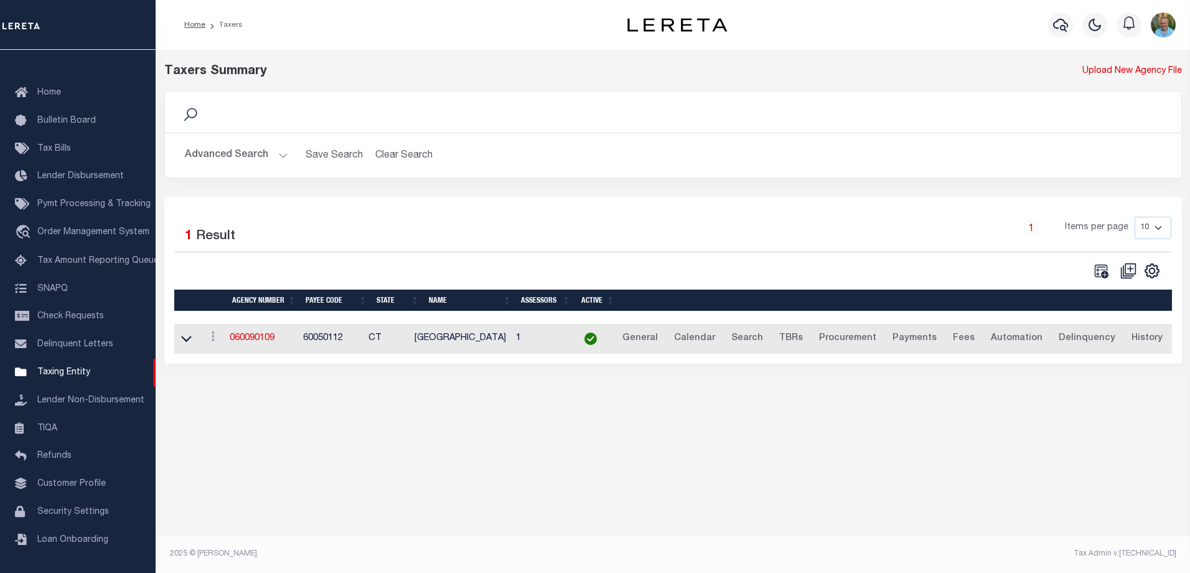
click at [192, 346] on td at bounding box center [187, 339] width 27 height 31
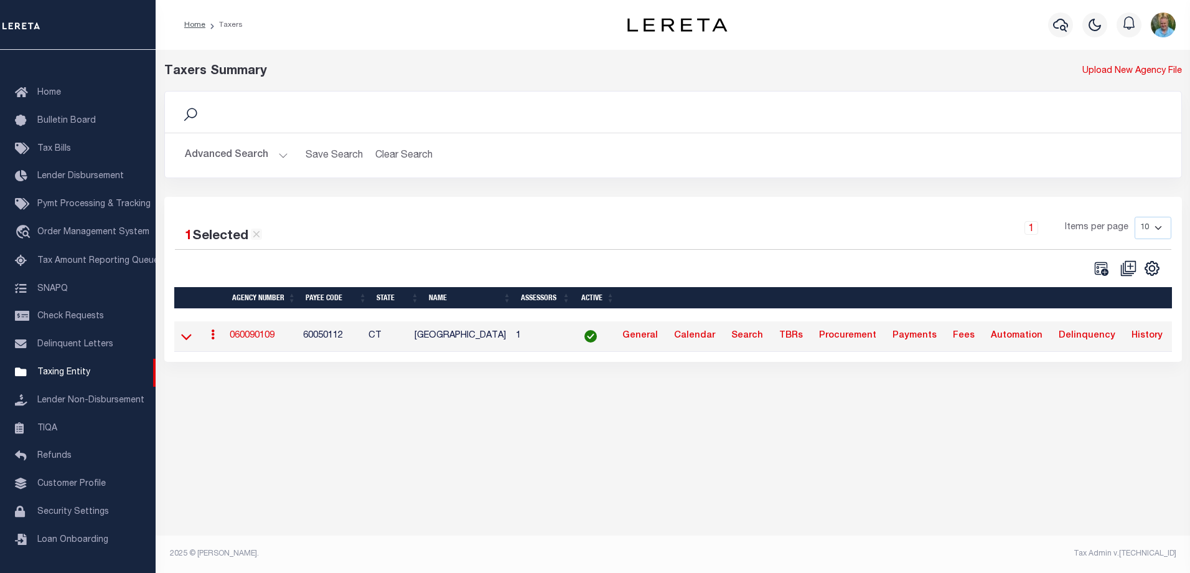
click at [184, 341] on icon at bounding box center [186, 336] width 11 height 13
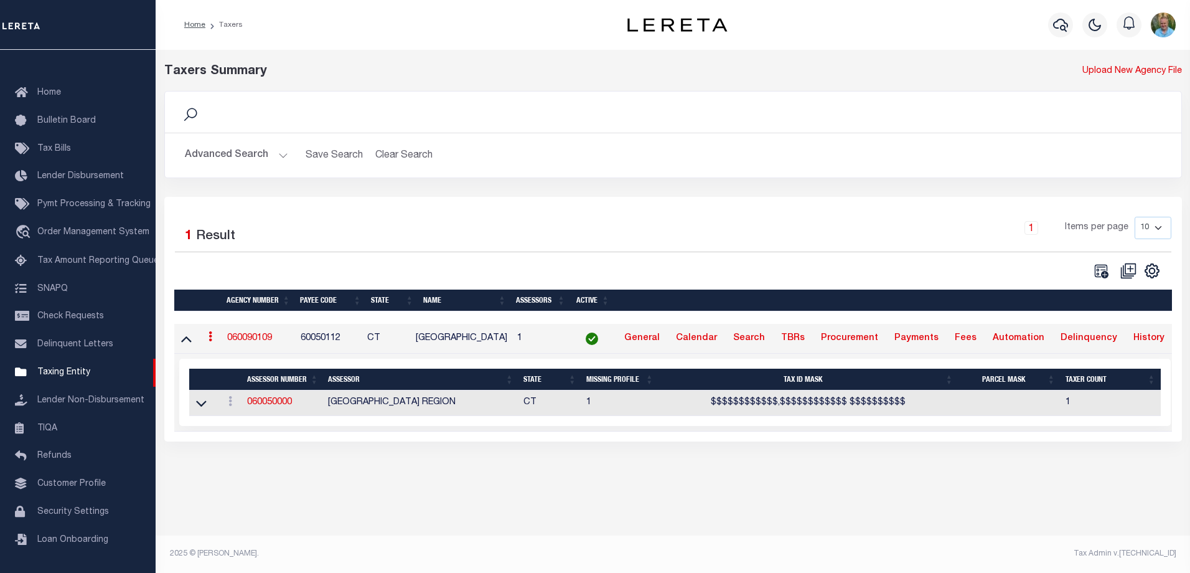
click at [184, 341] on icon at bounding box center [186, 338] width 11 height 13
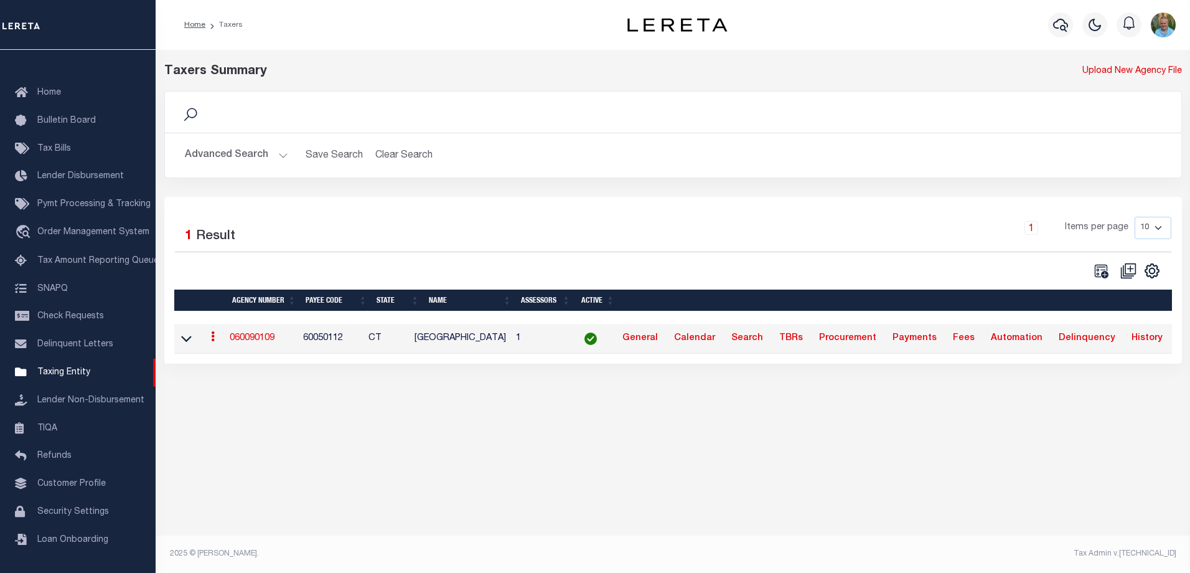
click at [231, 158] on button "Advanced Search" at bounding box center [236, 155] width 103 height 24
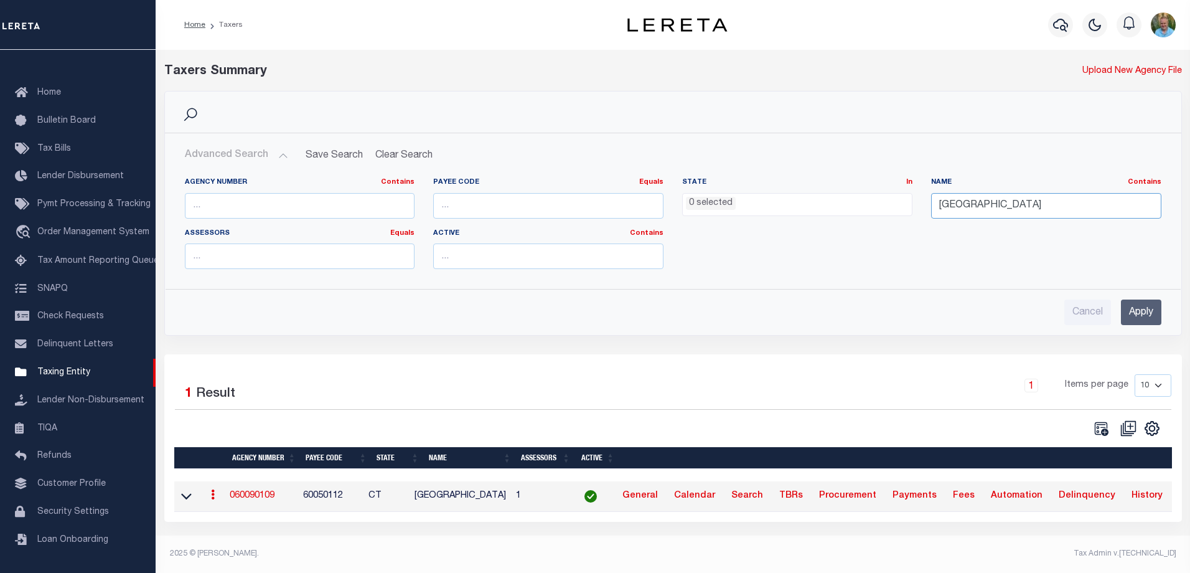
drag, startPoint x: 1064, startPoint y: 207, endPoint x: 874, endPoint y: 211, distance: 189.9
click at [894, 210] on div "Agency Number Contains Contains Is Payee Code Equals Equals Is Not Equal To Is …" at bounding box center [673, 227] width 995 height 101
click at [304, 202] on input "text" at bounding box center [300, 206] width 230 height 26
paste input "060050109"
type input "060050109"
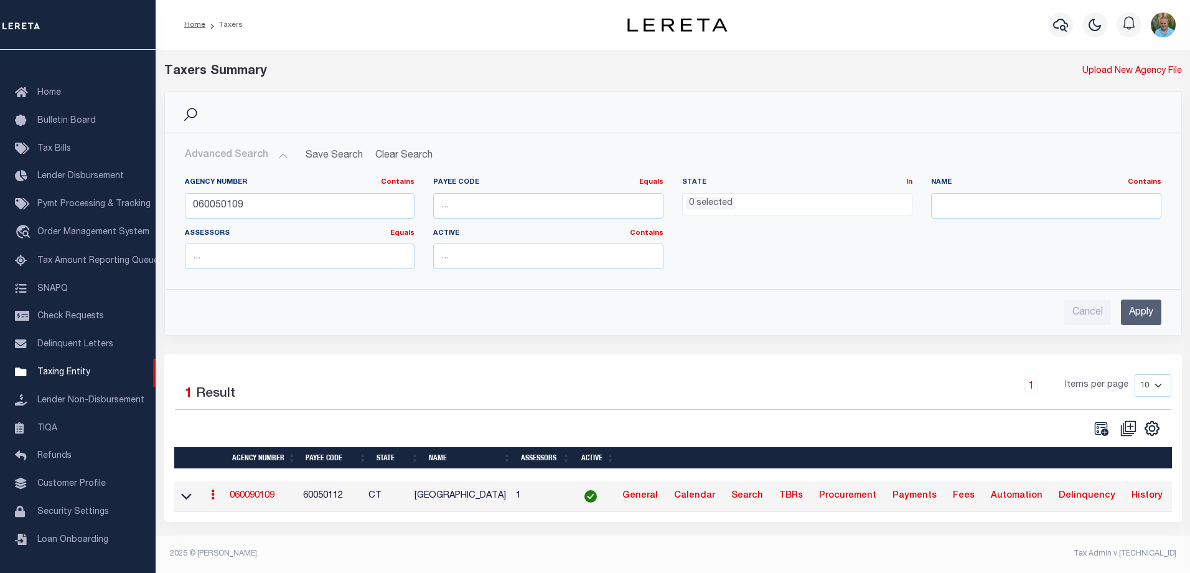
click at [1142, 313] on input "Apply" at bounding box center [1141, 312] width 40 height 26
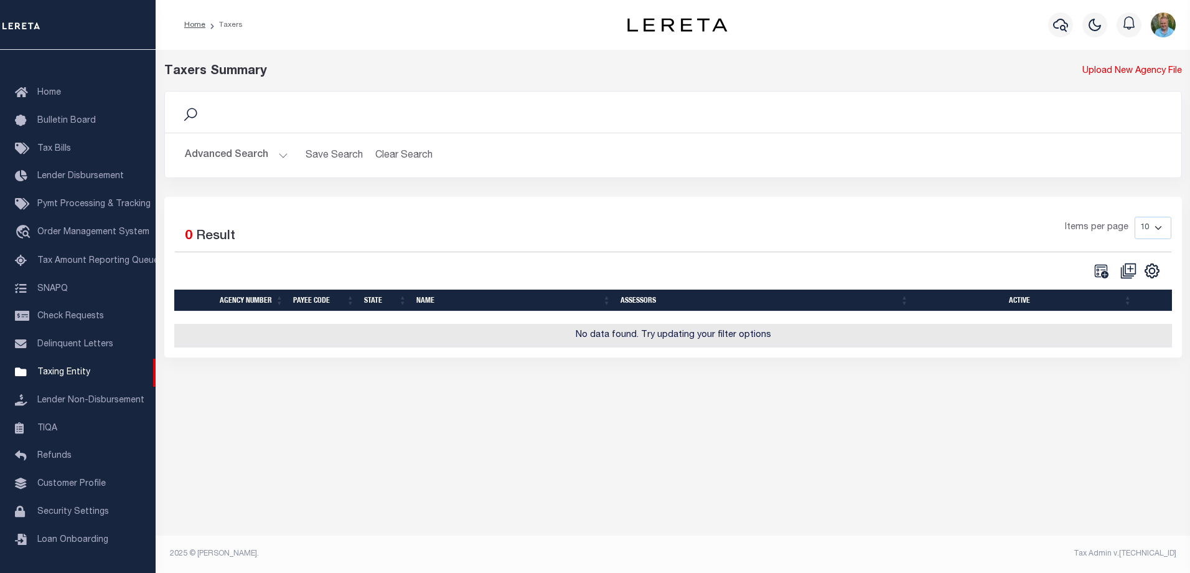
click at [229, 144] on button "Advanced Search" at bounding box center [236, 155] width 103 height 24
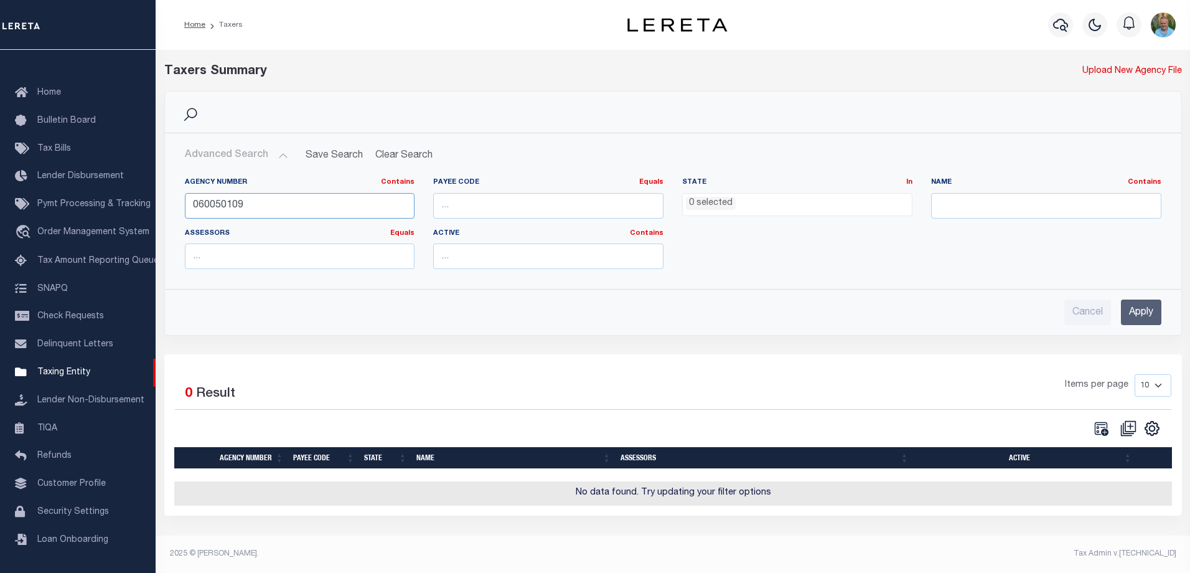
click at [328, 200] on input "060050109" at bounding box center [300, 206] width 230 height 26
click at [414, 156] on button "Clear Search" at bounding box center [404, 155] width 68 height 24
select select
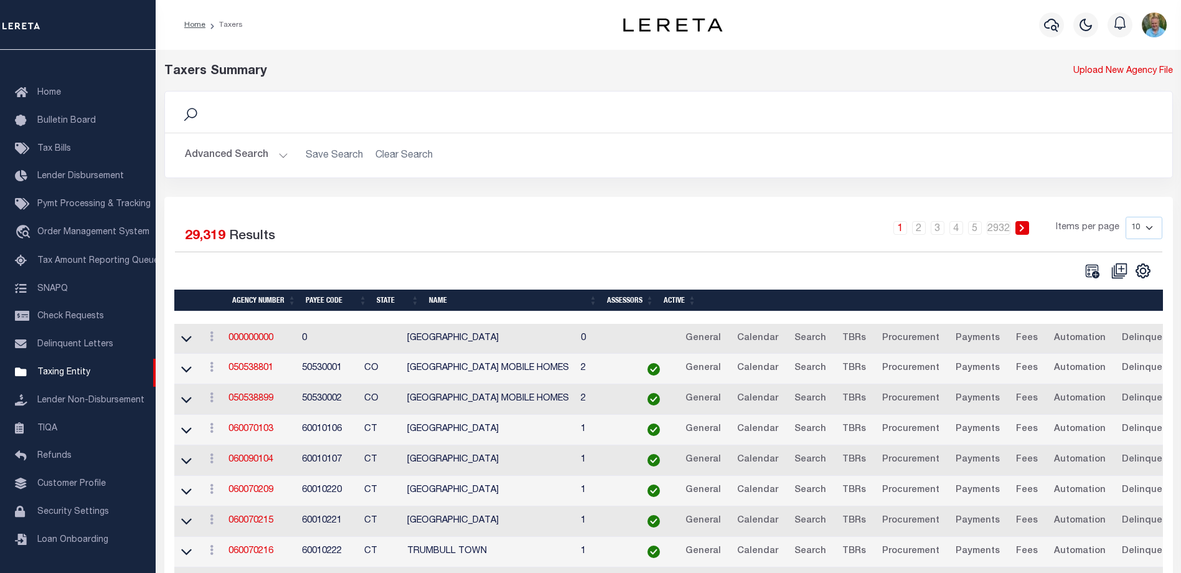
click at [230, 165] on button "Advanced Search" at bounding box center [236, 155] width 103 height 24
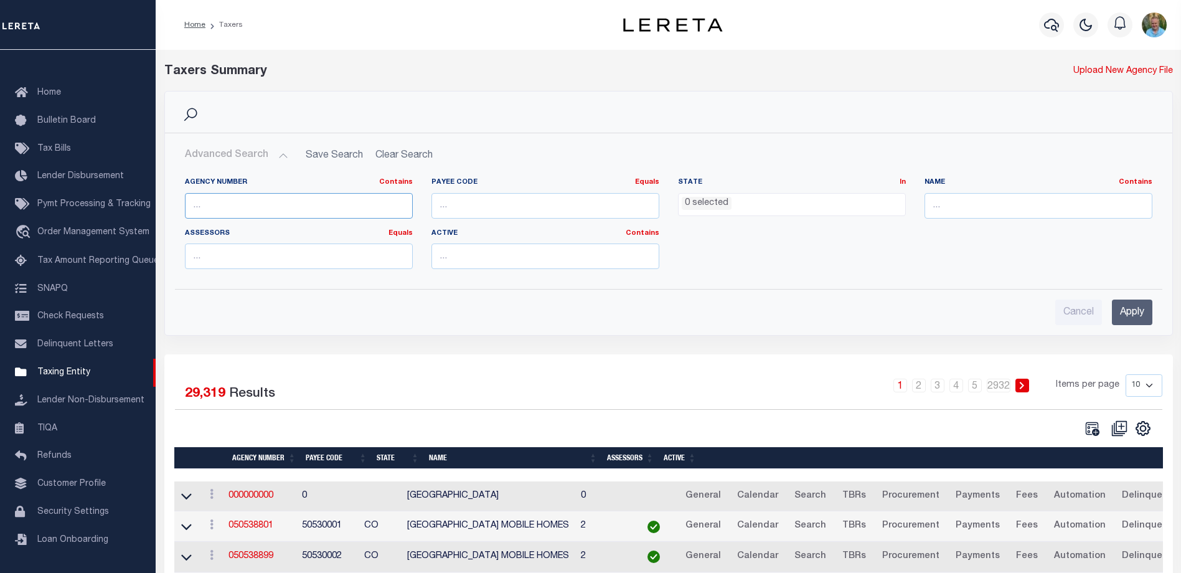
click at [240, 202] on input "text" at bounding box center [299, 206] width 228 height 26
paste input "060050109"
type input "060050109"
click at [1131, 314] on input "Apply" at bounding box center [1132, 312] width 40 height 26
